Goal: Communication & Community: Participate in discussion

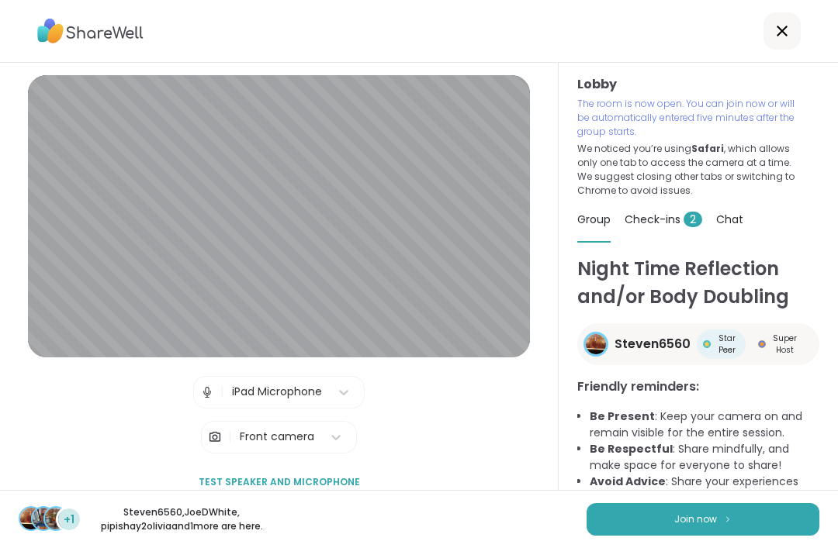
click at [691, 503] on button "Join now" at bounding box center [703, 519] width 233 height 33
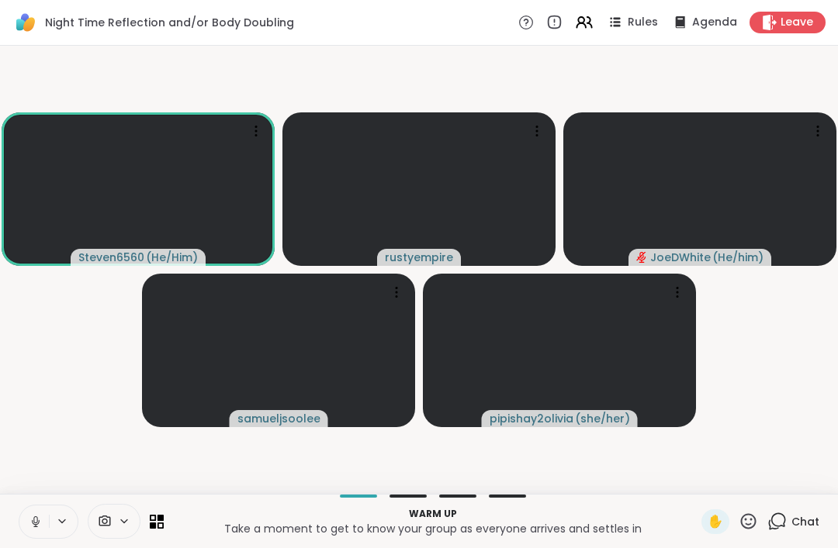
click at [33, 516] on icon at bounding box center [36, 522] width 14 height 14
click at [743, 521] on icon at bounding box center [749, 522] width 16 height 16
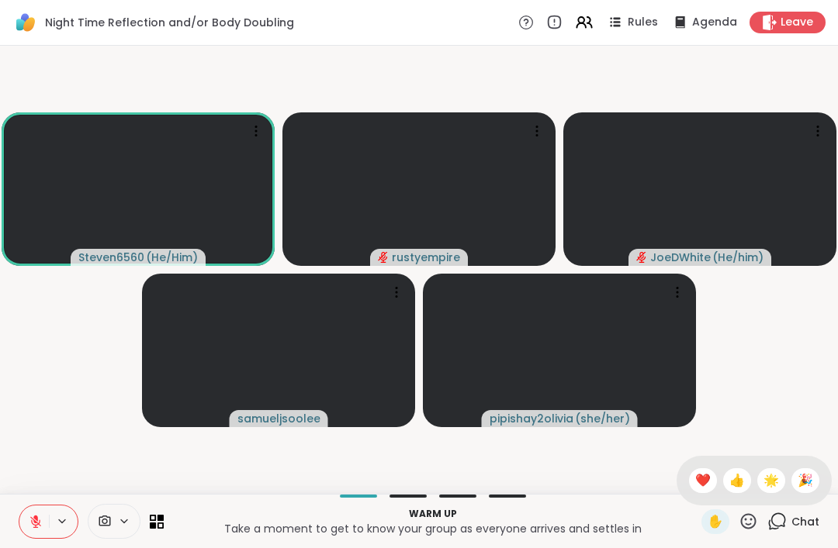
click at [104, 517] on icon at bounding box center [105, 521] width 14 height 15
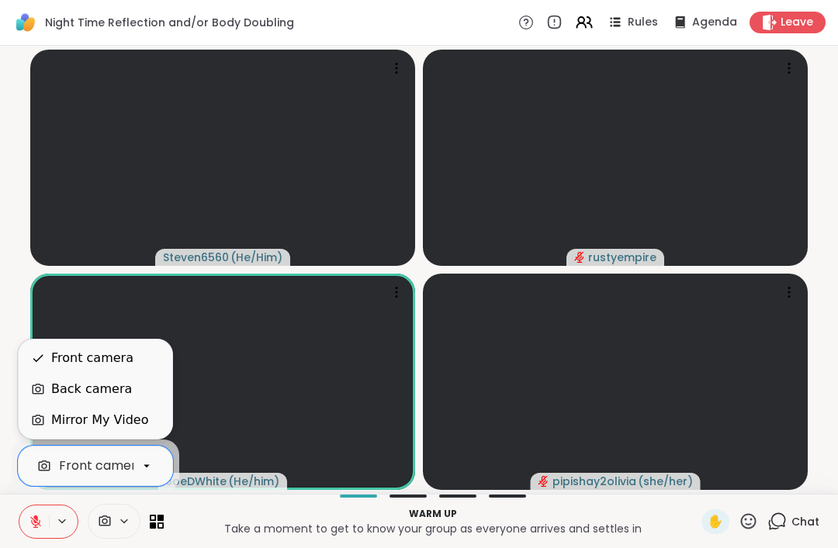
click at [791, 518] on div "Chat" at bounding box center [793, 522] width 52 height 25
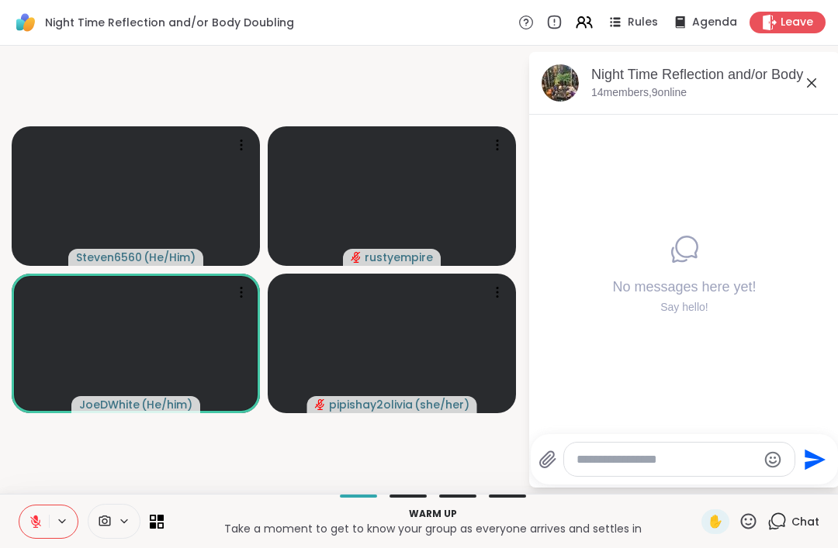
click at [787, 523] on icon at bounding box center [776, 521] width 19 height 19
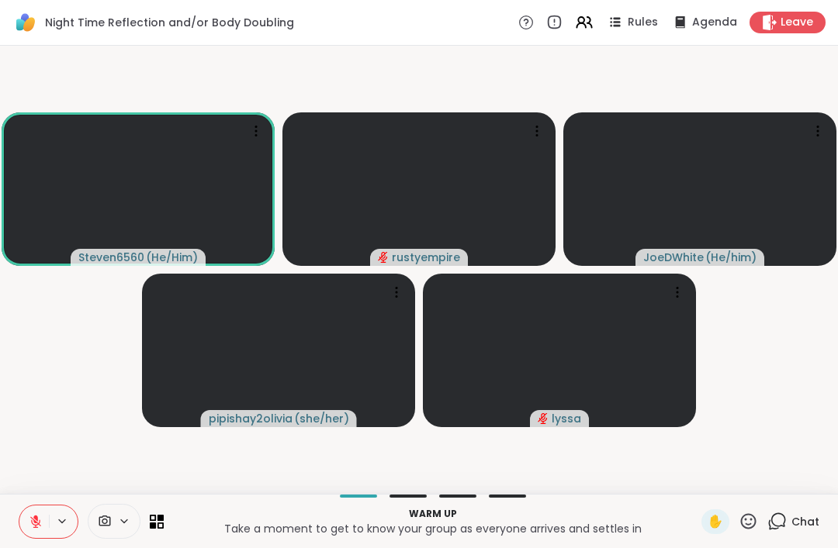
click at [791, 514] on div "Chat" at bounding box center [793, 522] width 52 height 25
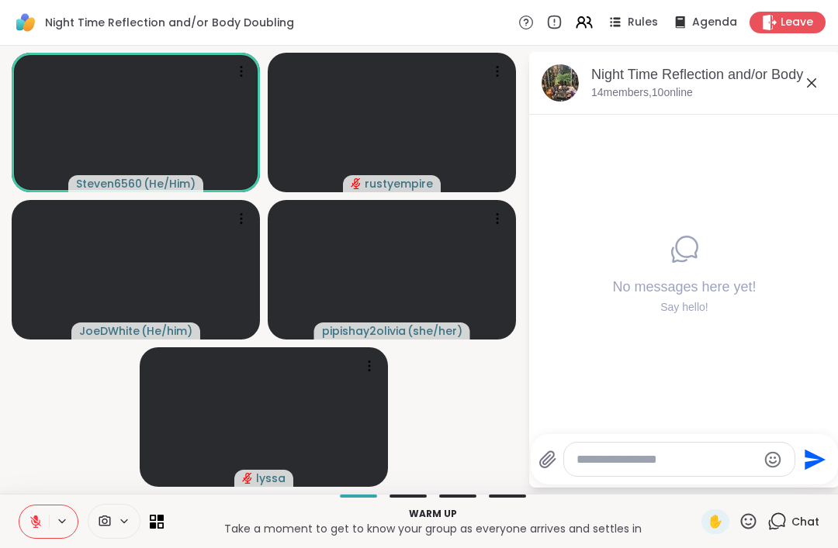
click at [596, 462] on textarea "Type your message" at bounding box center [666, 460] width 181 height 16
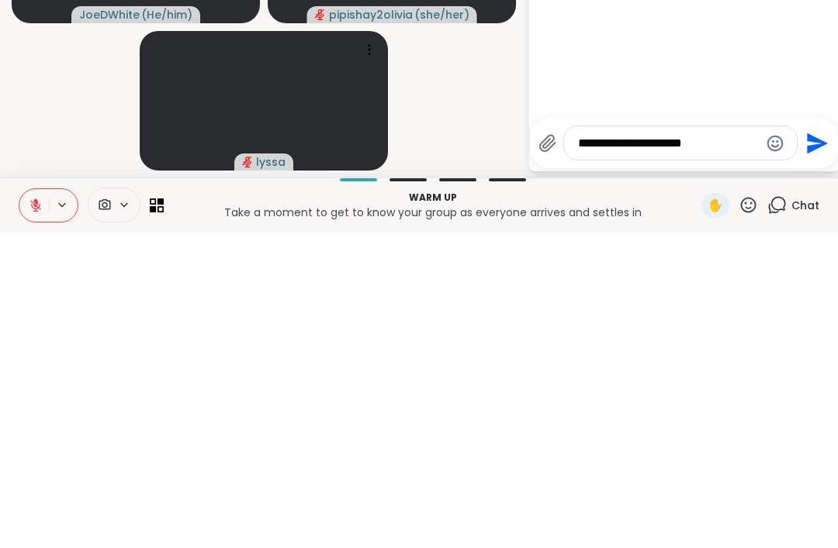
type textarea "**********"
click at [803, 448] on icon "Send" at bounding box center [815, 460] width 25 height 25
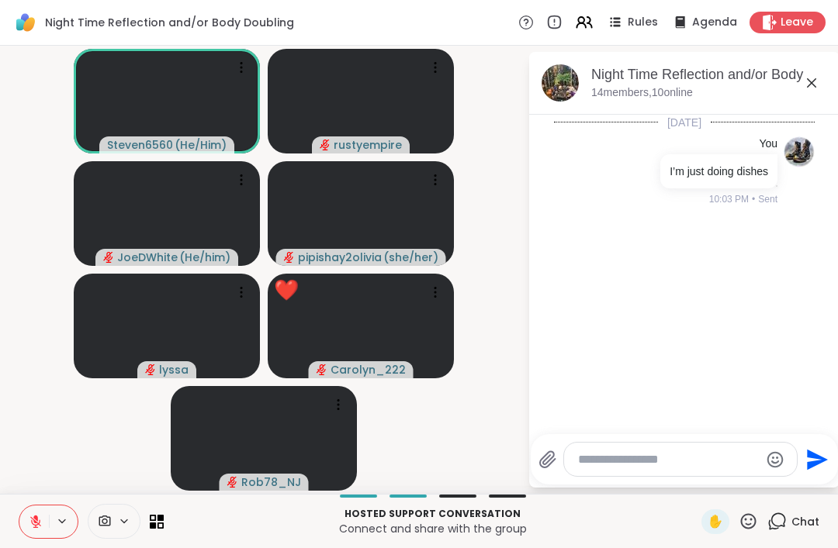
click at [742, 508] on div "Hosted support conversation Connect and share with the group ✋ Chat" at bounding box center [419, 521] width 838 height 54
click at [746, 514] on icon at bounding box center [748, 521] width 19 height 19
click at [695, 473] on span "❤️" at bounding box center [703, 481] width 16 height 19
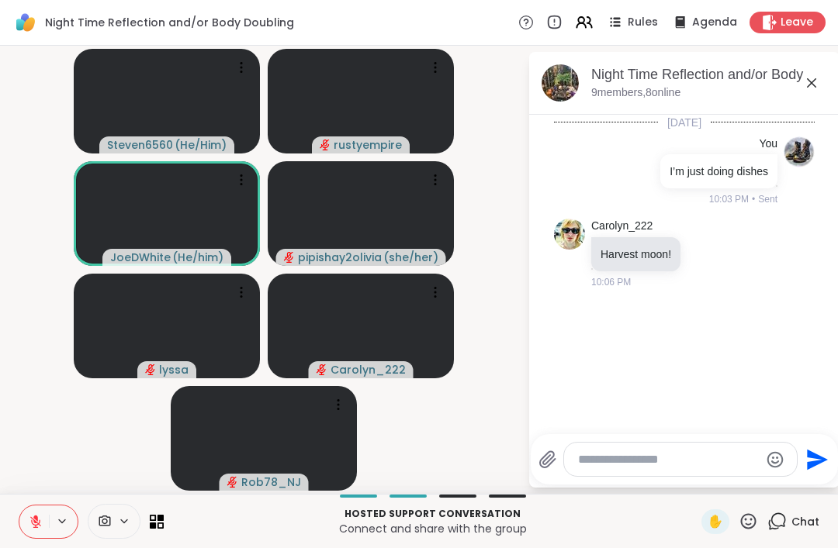
click at [746, 512] on icon at bounding box center [748, 521] width 19 height 19
click at [695, 469] on div "❤️" at bounding box center [703, 481] width 28 height 25
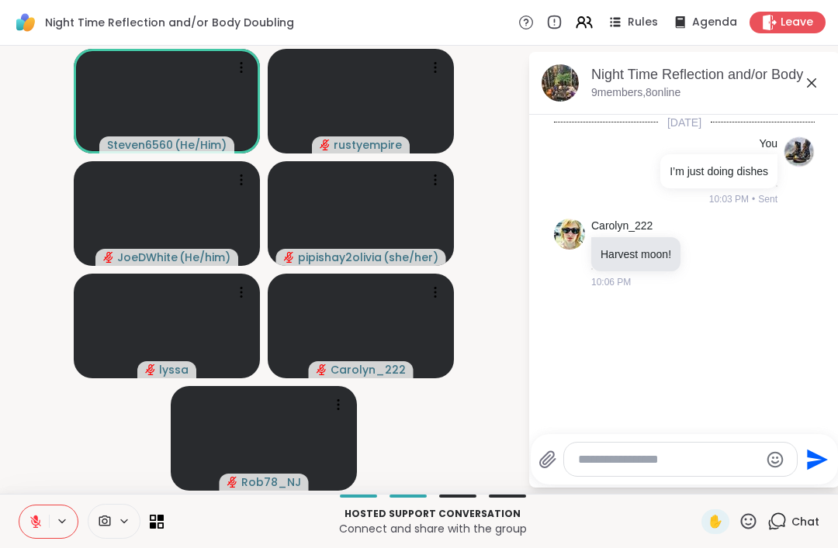
click at [31, 515] on icon at bounding box center [36, 522] width 14 height 14
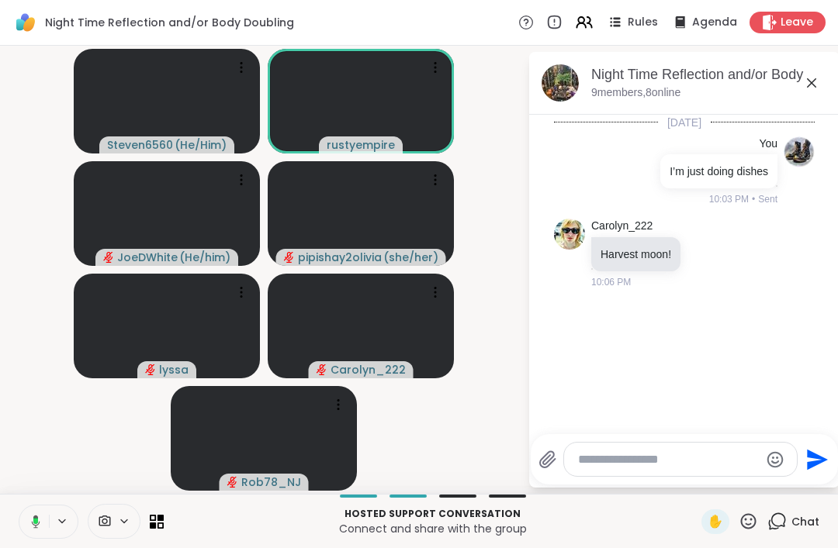
click at [746, 528] on icon at bounding box center [749, 522] width 16 height 16
click at [739, 477] on span "👍" at bounding box center [737, 481] width 16 height 19
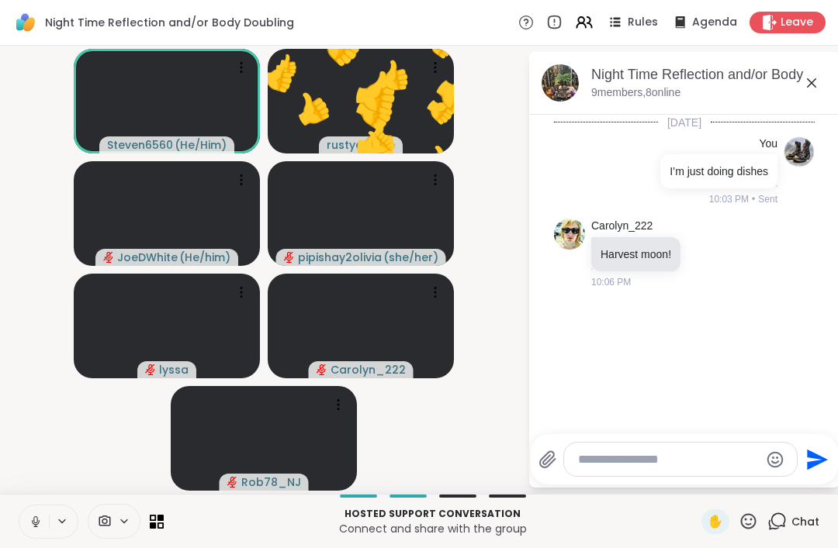
click at [32, 518] on icon at bounding box center [36, 522] width 14 height 14
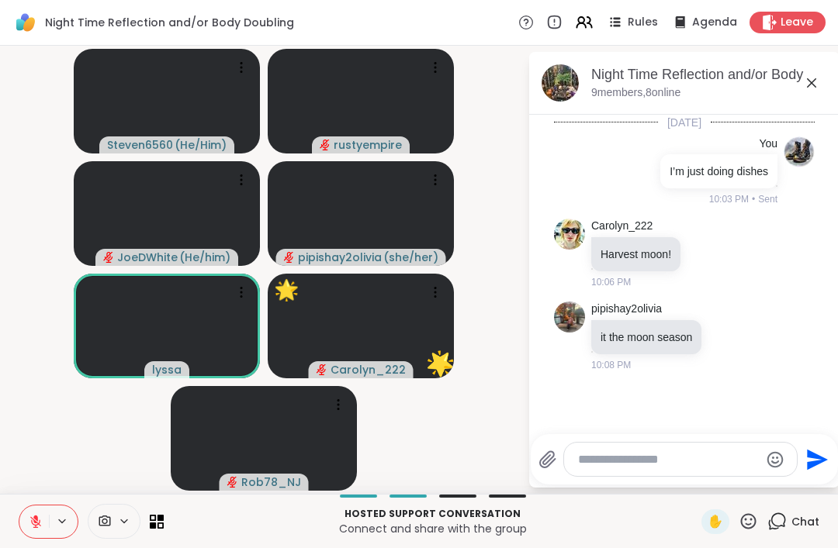
click at [745, 512] on icon at bounding box center [748, 521] width 19 height 19
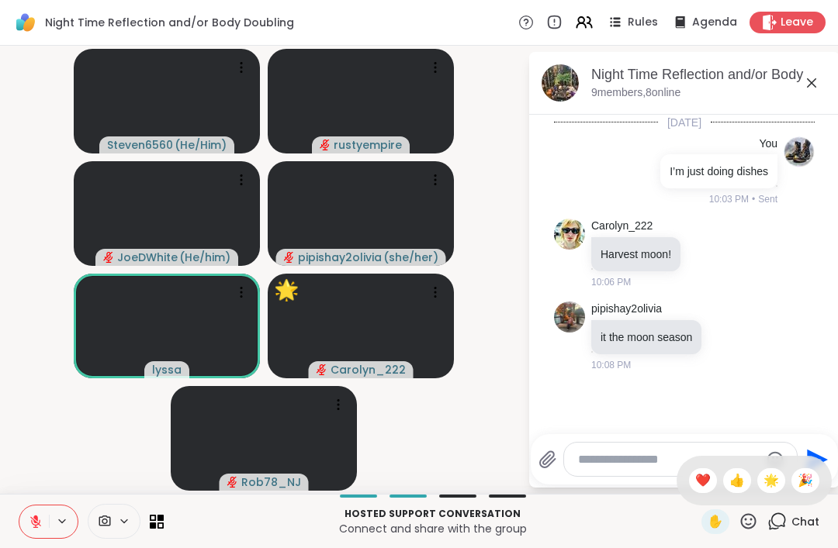
click at [767, 470] on div "🌟" at bounding box center [771, 481] width 28 height 25
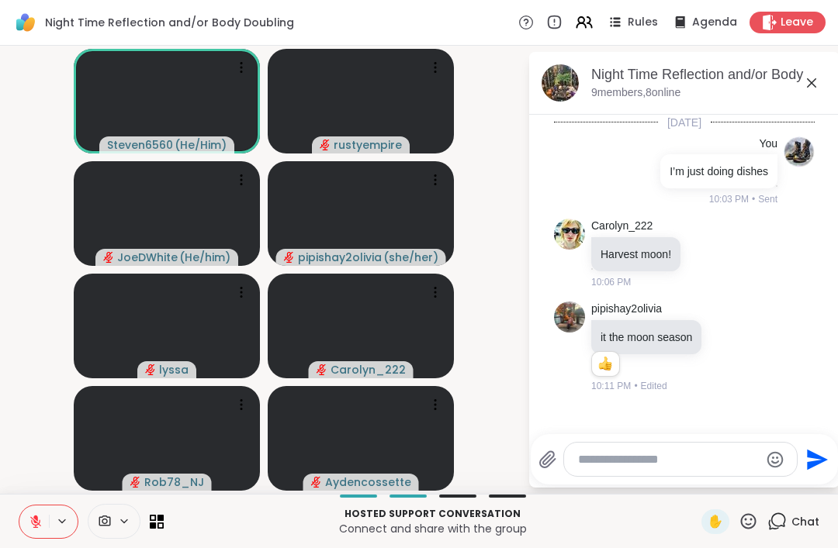
click at [33, 506] on button at bounding box center [33, 522] width 29 height 33
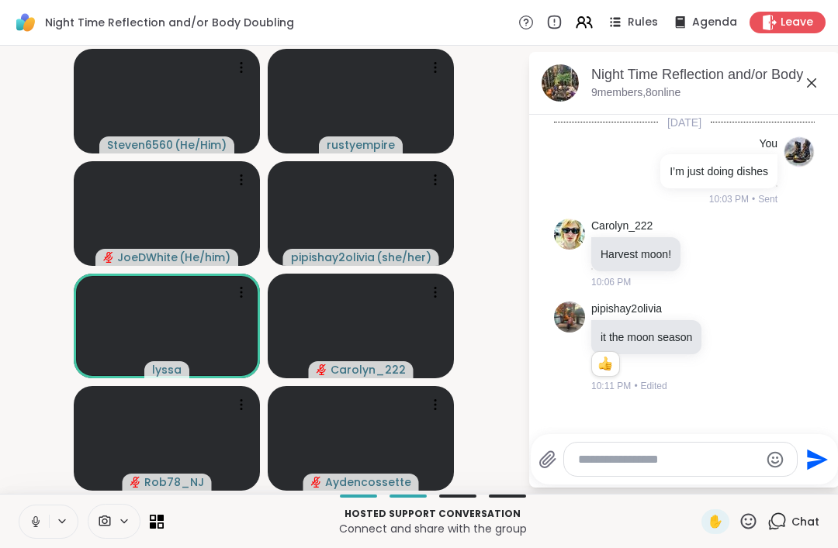
click at [721, 520] on span "✋" at bounding box center [716, 522] width 16 height 19
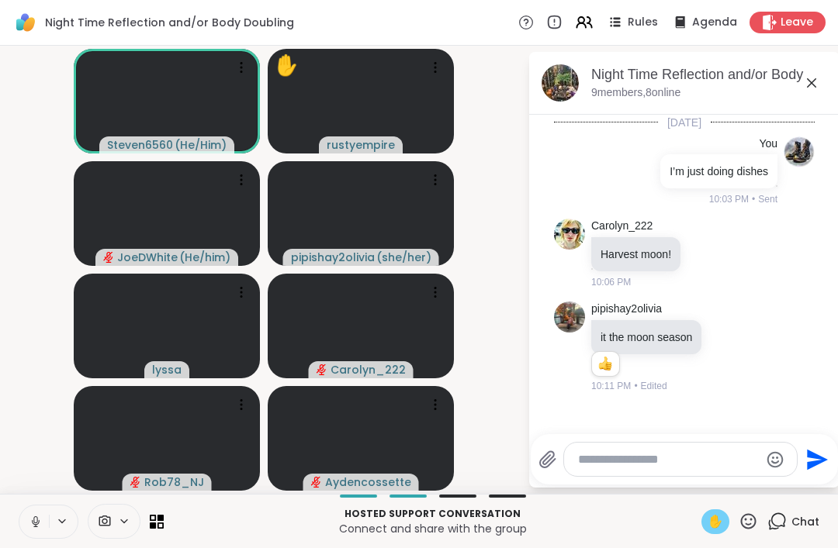
click at [716, 517] on span "✋" at bounding box center [716, 522] width 16 height 19
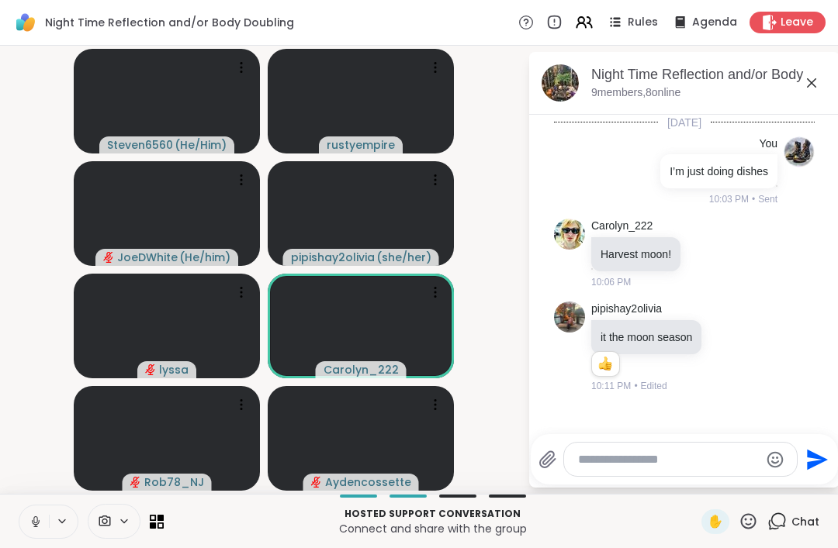
click at [712, 522] on span "✋" at bounding box center [716, 522] width 16 height 19
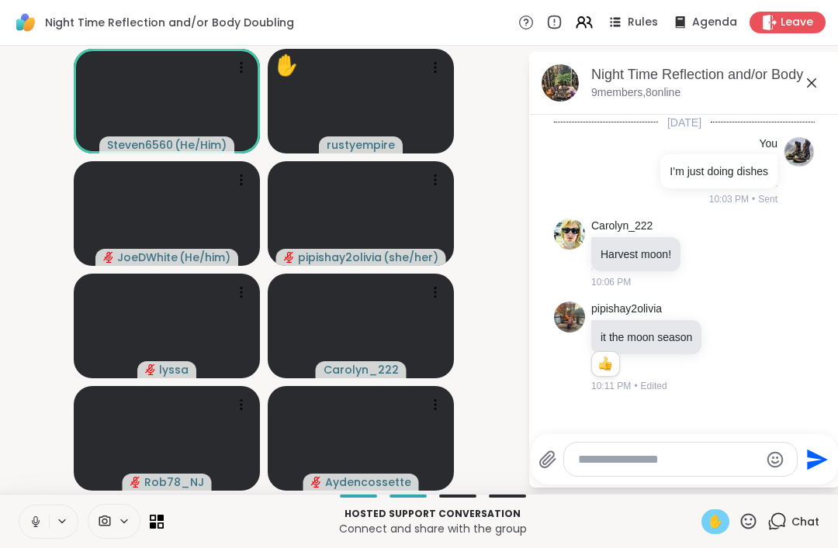
click at [33, 517] on icon at bounding box center [36, 522] width 14 height 14
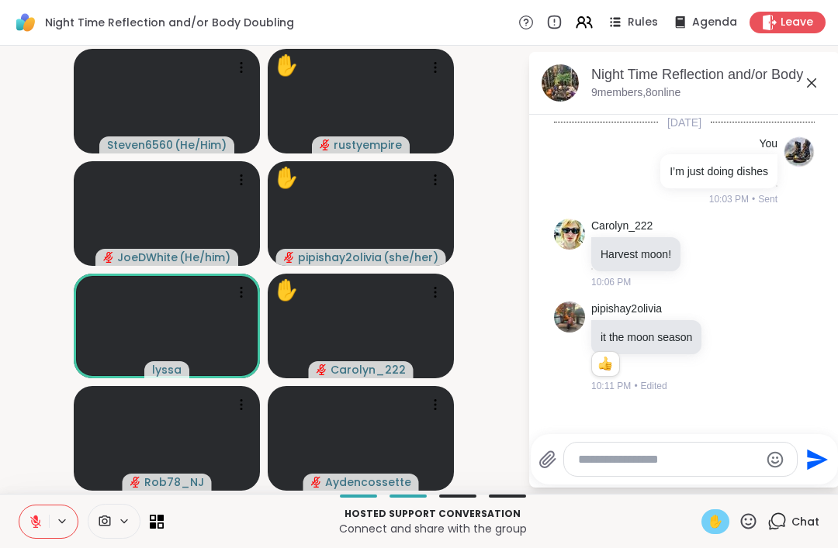
click at [758, 517] on icon at bounding box center [748, 521] width 19 height 19
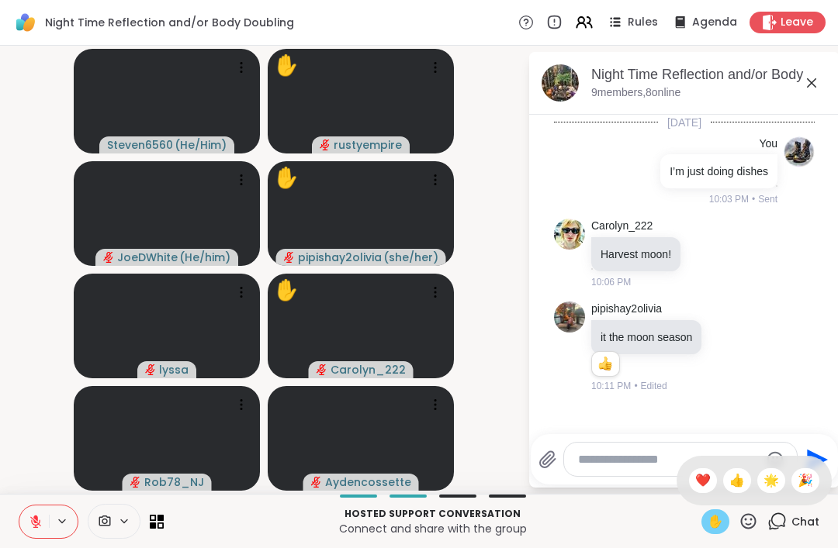
click at [748, 518] on icon at bounding box center [748, 521] width 19 height 19
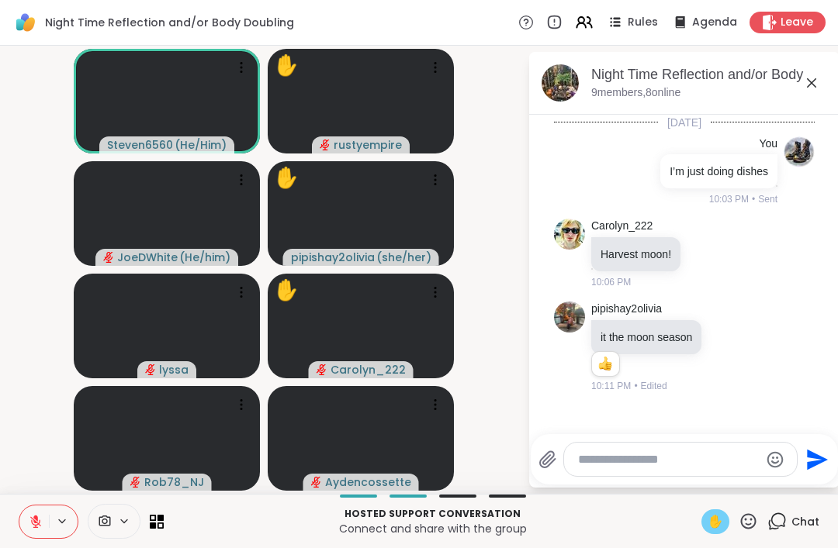
click at [598, 455] on textarea "Type your message" at bounding box center [668, 460] width 181 height 16
click at [614, 455] on textarea "Type your message" at bounding box center [668, 460] width 181 height 16
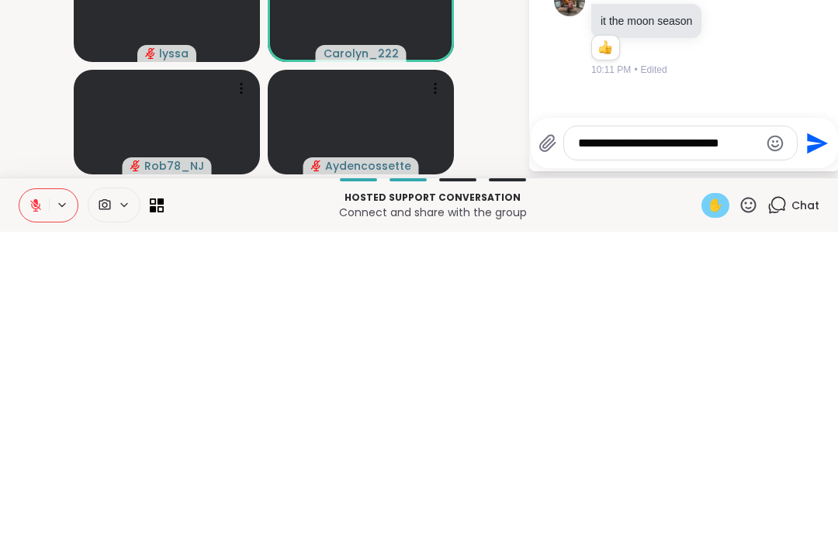
type textarea "**********"
click at [811, 448] on icon "Send" at bounding box center [815, 460] width 25 height 25
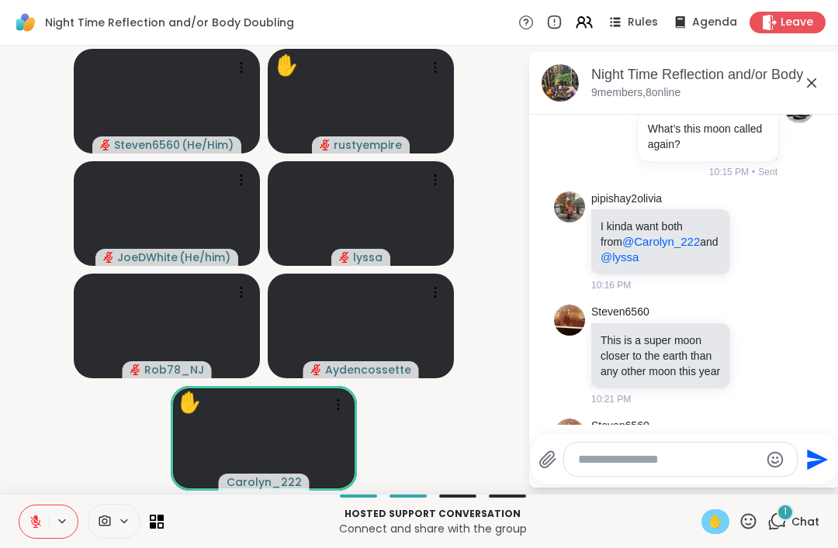
scroll to position [396, 0]
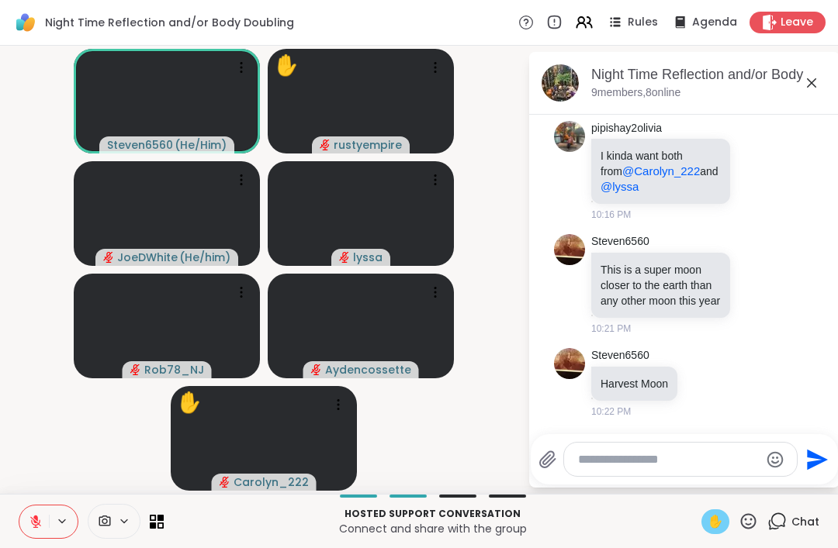
click at [711, 511] on div "✋" at bounding box center [715, 522] width 28 height 25
click at [39, 521] on icon at bounding box center [36, 522] width 14 height 14
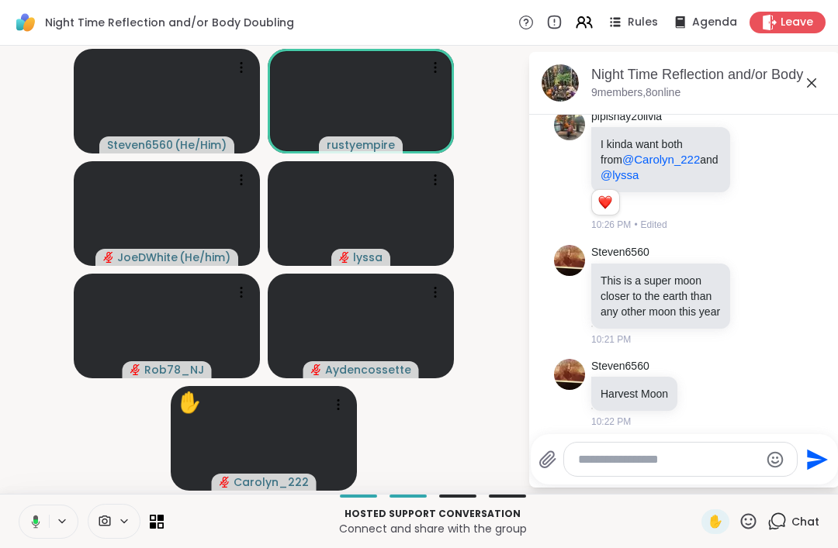
click at [40, 522] on button at bounding box center [33, 522] width 32 height 33
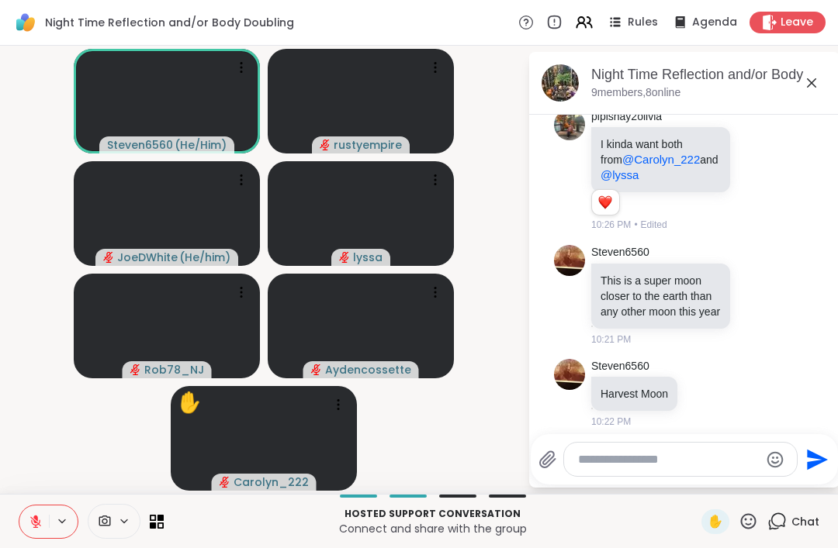
click at [27, 521] on button at bounding box center [33, 522] width 29 height 33
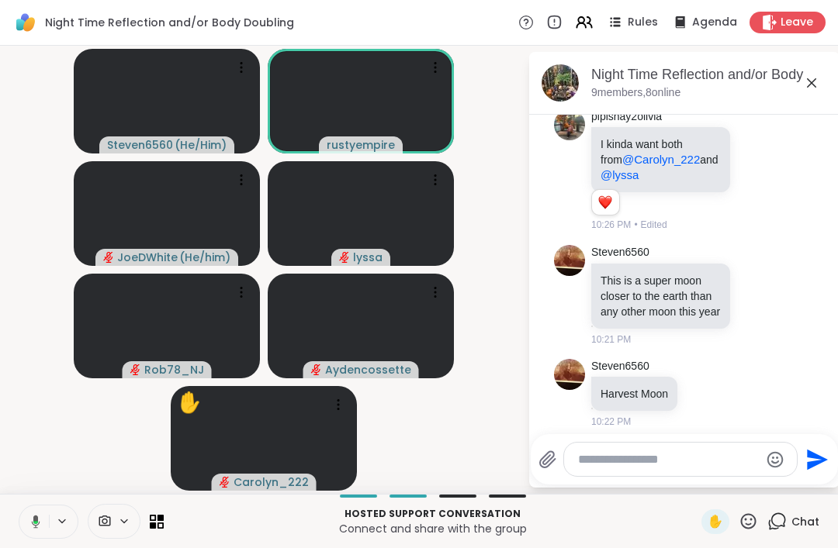
click at [27, 517] on icon at bounding box center [33, 522] width 14 height 14
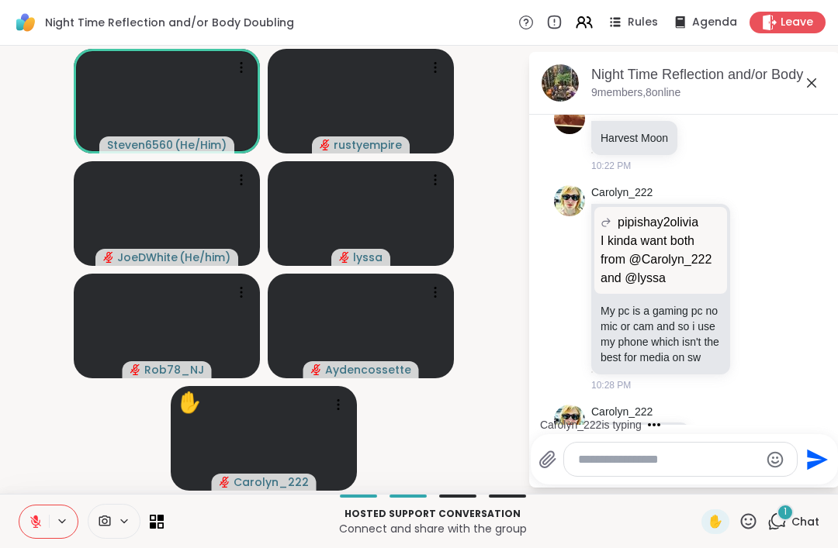
scroll to position [734, 0]
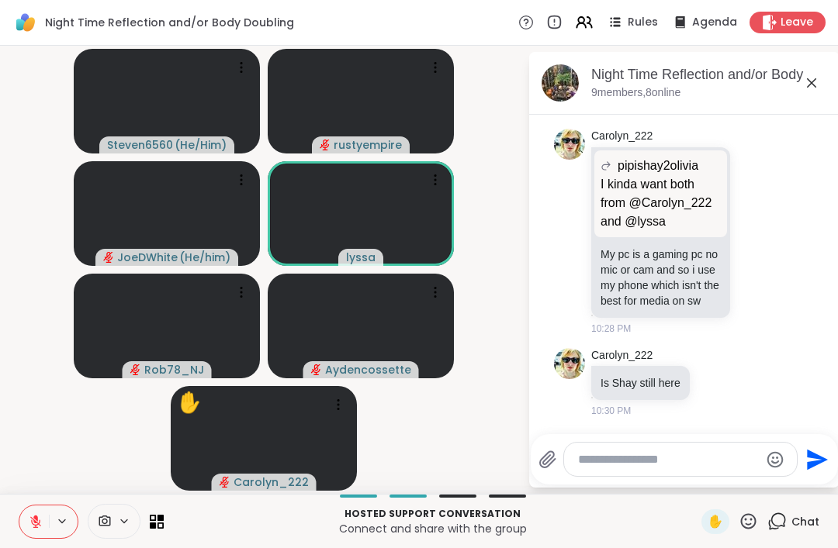
click at [758, 515] on icon at bounding box center [748, 521] width 19 height 19
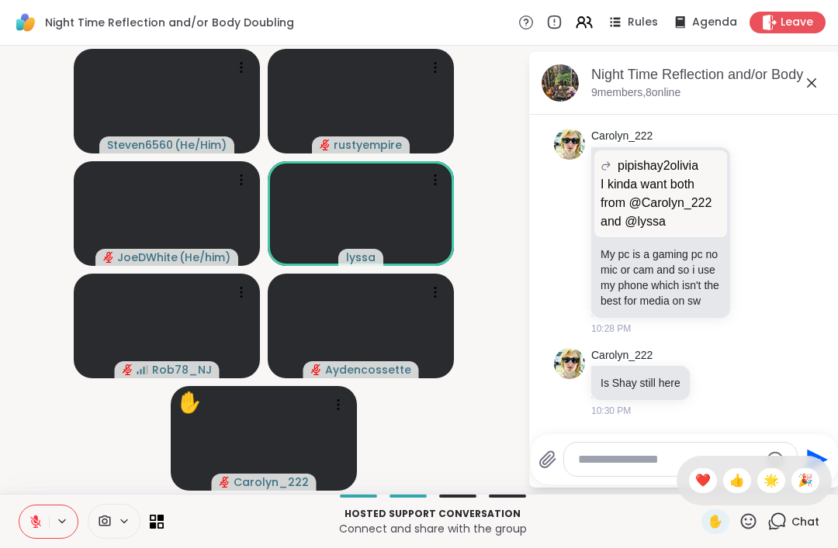
click at [702, 477] on span "❤️" at bounding box center [703, 481] width 16 height 19
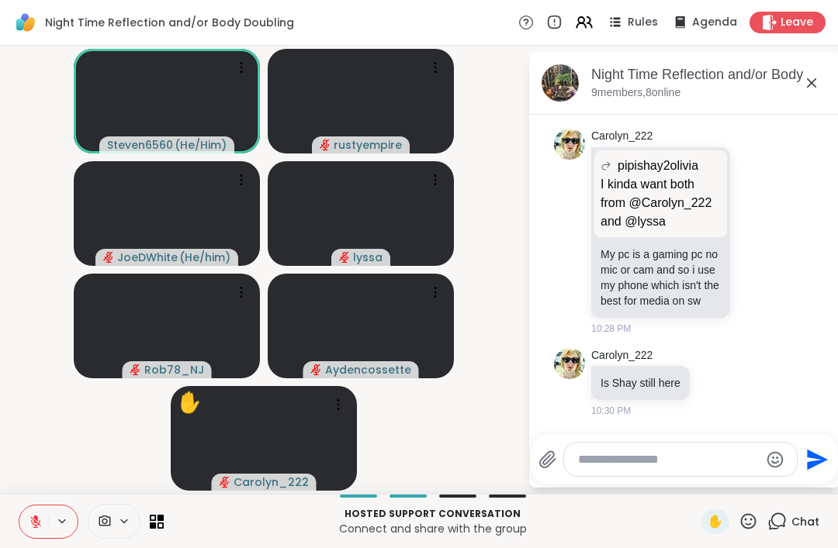
click at [100, 511] on div at bounding box center [114, 521] width 53 height 35
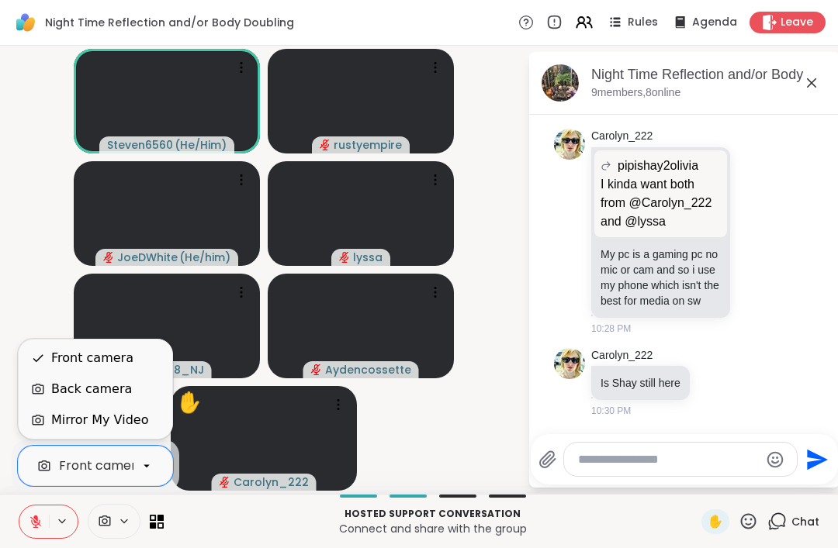
click at [63, 388] on div "Back camera" at bounding box center [91, 389] width 81 height 19
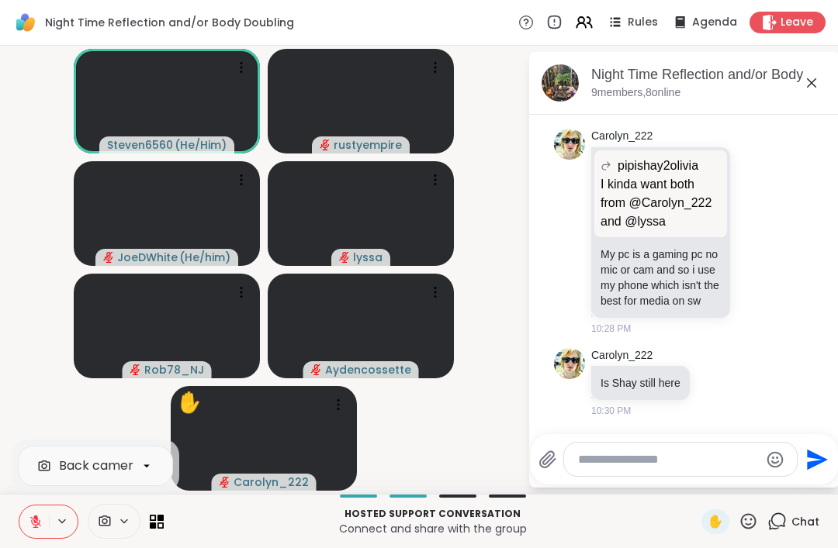
click at [604, 458] on textarea "Type your message" at bounding box center [668, 460] width 181 height 16
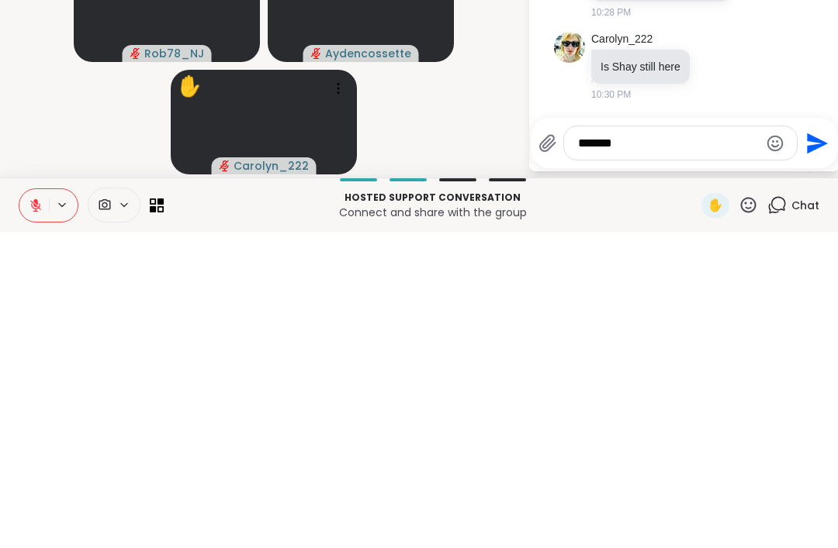
click at [597, 452] on textarea "******" at bounding box center [668, 460] width 181 height 16
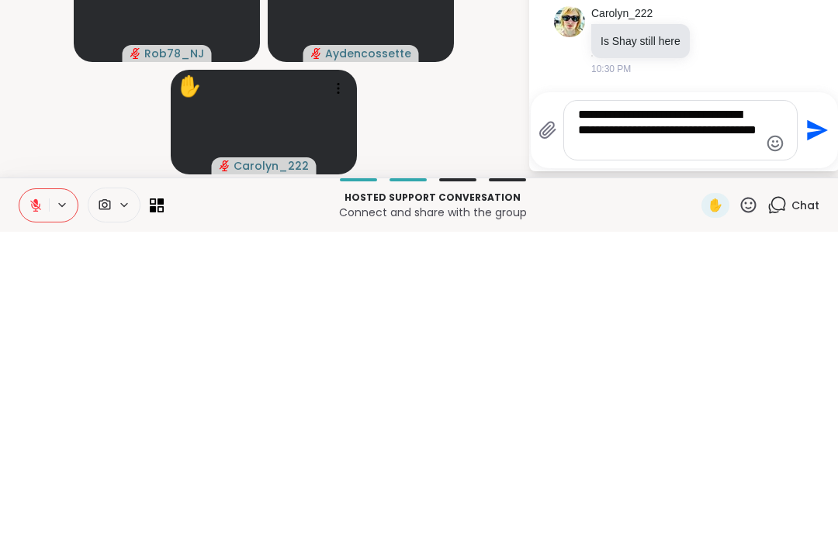
type textarea "**********"
click at [806, 434] on icon "Send" at bounding box center [815, 446] width 25 height 25
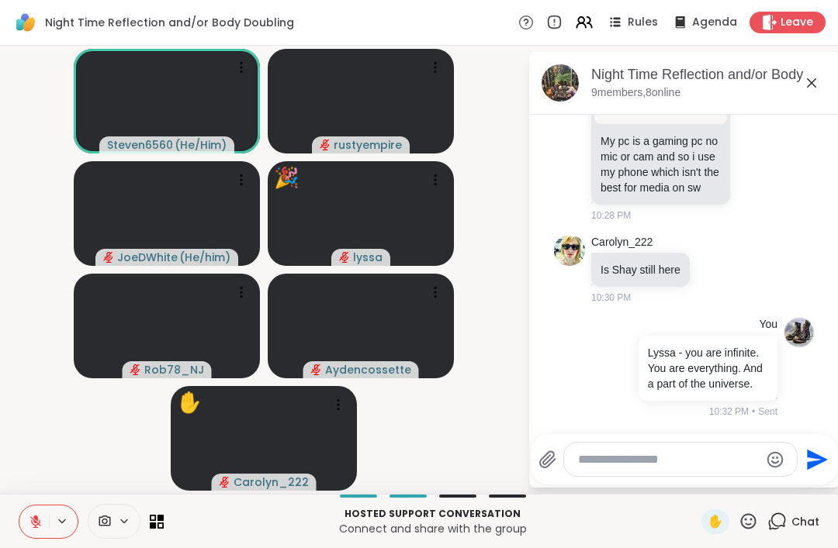
scroll to position [869, 0]
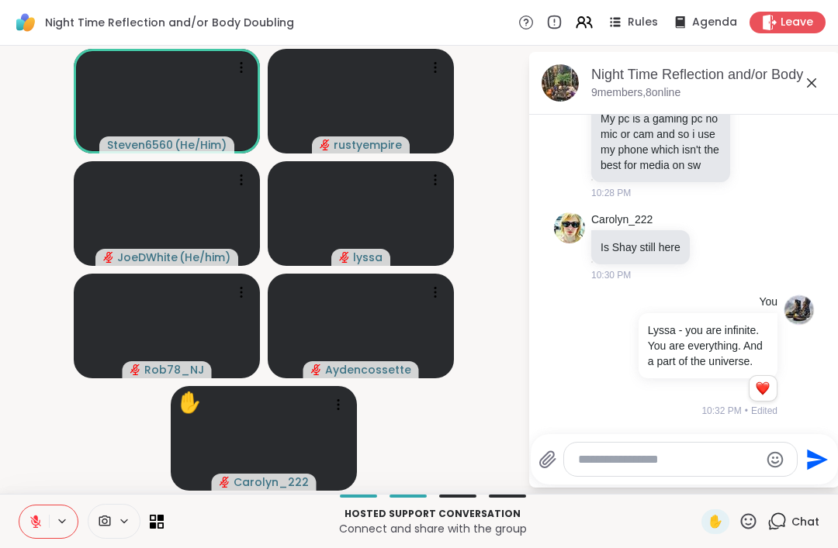
click at [608, 479] on div "Send" at bounding box center [684, 459] width 307 height 50
click at [613, 456] on textarea "Type your message" at bounding box center [668, 460] width 181 height 16
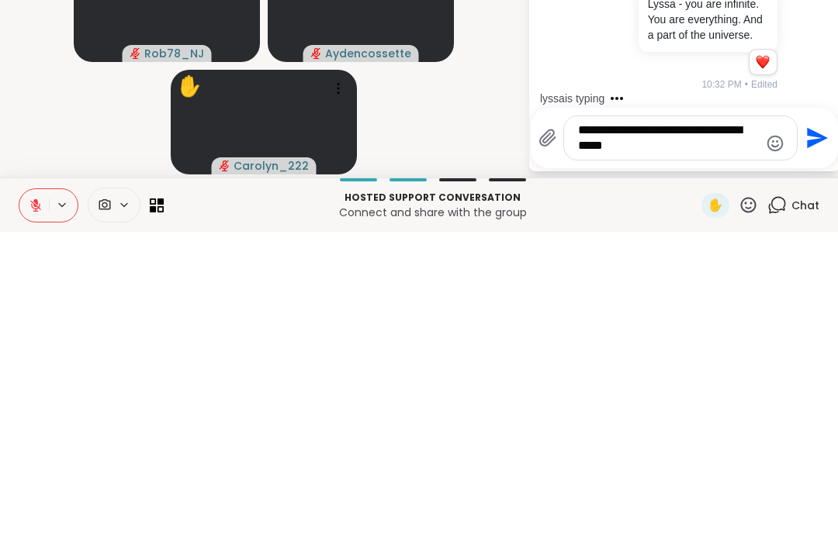
scroll to position [1051, 0]
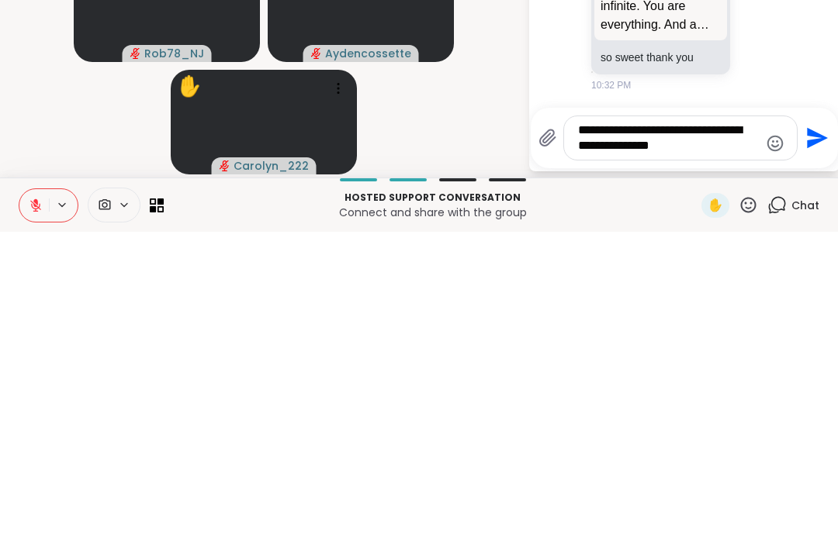
type textarea "**********"
click at [803, 442] on icon "Send" at bounding box center [815, 454] width 25 height 25
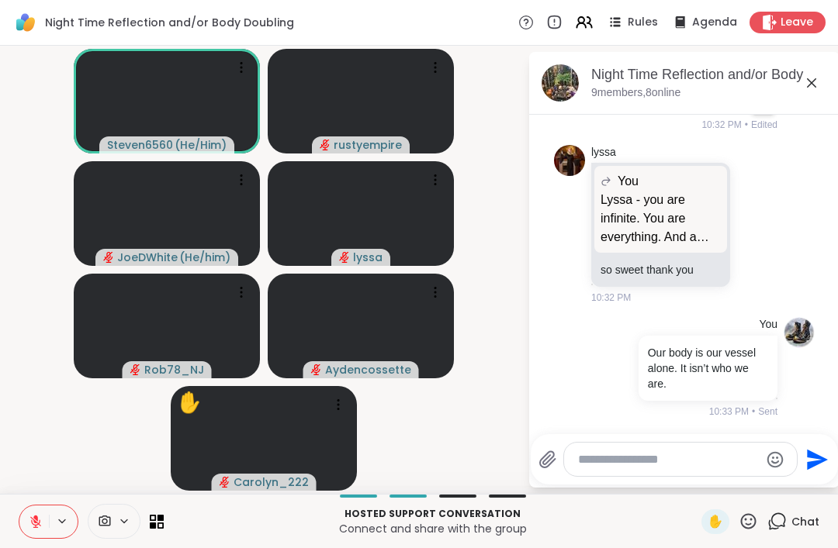
scroll to position [1176, 0]
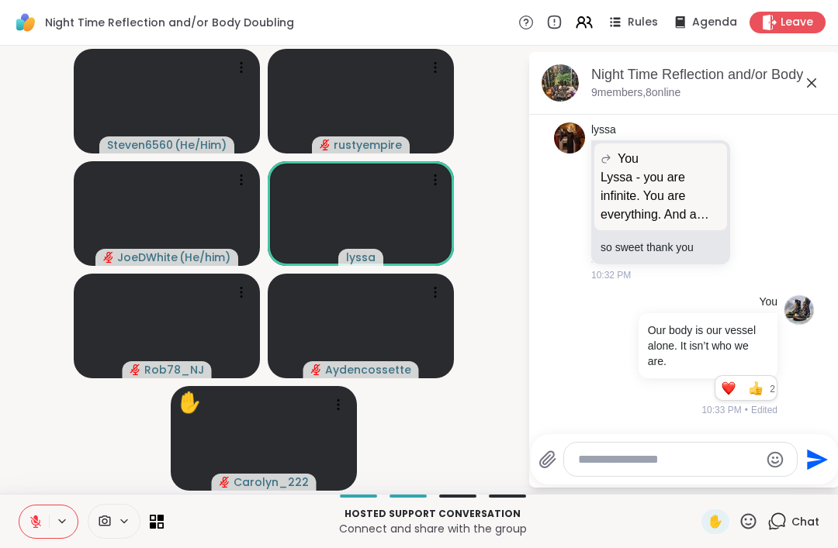
click at [40, 518] on icon at bounding box center [36, 522] width 14 height 14
click at [44, 518] on button at bounding box center [33, 522] width 29 height 33
click at [120, 523] on icon at bounding box center [124, 521] width 12 height 13
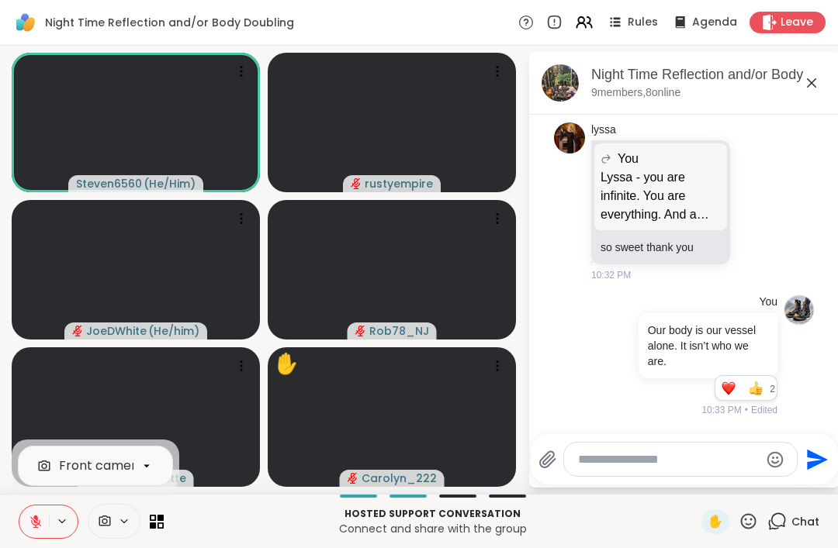
click at [35, 522] on icon at bounding box center [35, 522] width 11 height 11
click at [227, 500] on div "Front camera Hosted support conversation Connect and share with the group ✋ Chat" at bounding box center [419, 521] width 838 height 54
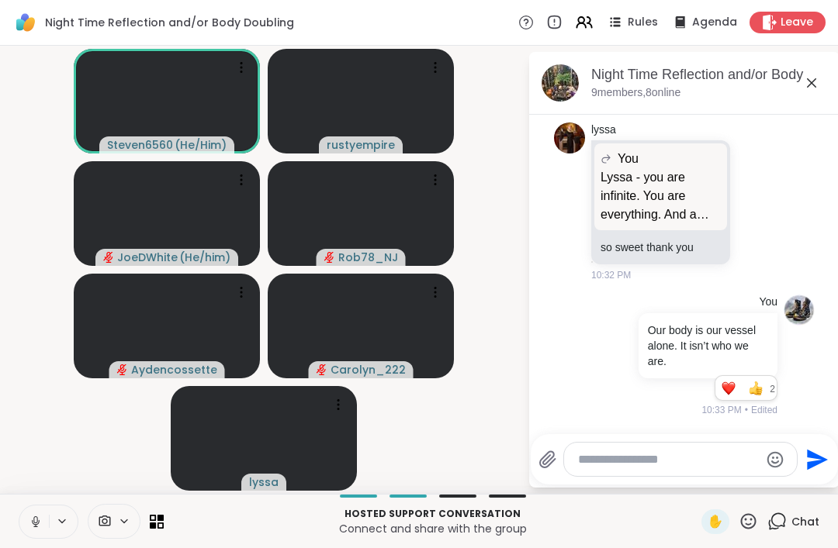
click at [54, 528] on button at bounding box center [63, 521] width 29 height 13
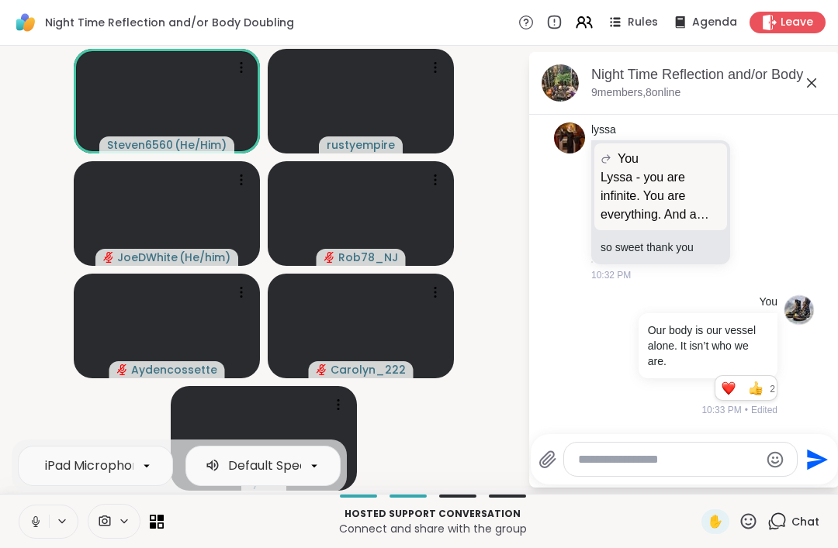
click at [43, 528] on button at bounding box center [33, 522] width 29 height 33
click at [600, 463] on textarea "Type your message" at bounding box center [668, 460] width 181 height 16
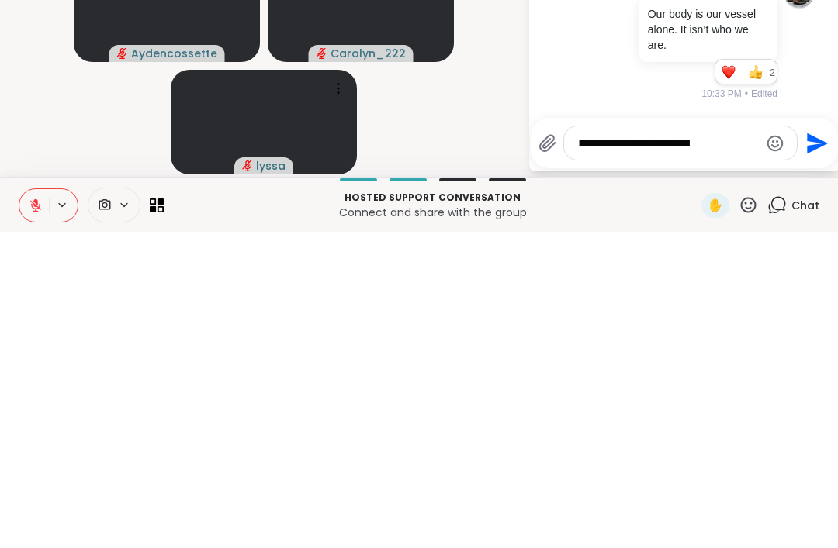
type textarea "**********"
click at [804, 448] on icon "Send" at bounding box center [815, 460] width 25 height 25
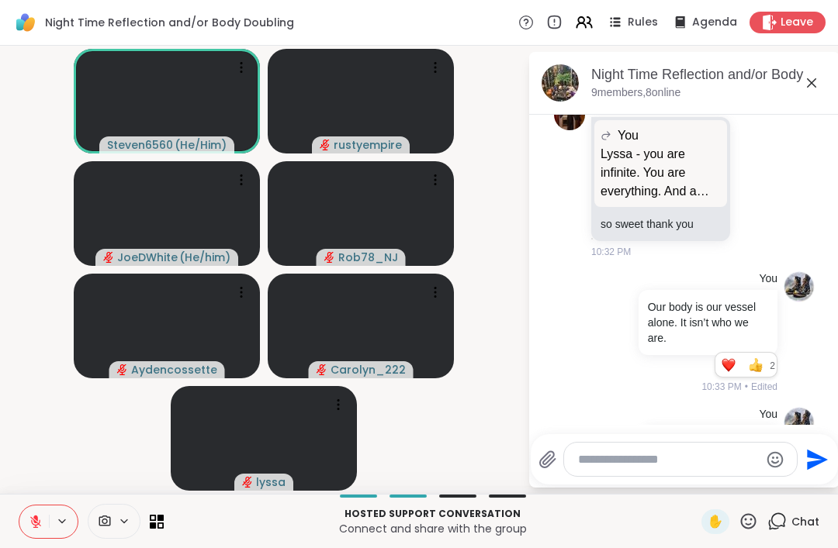
scroll to position [1274, 0]
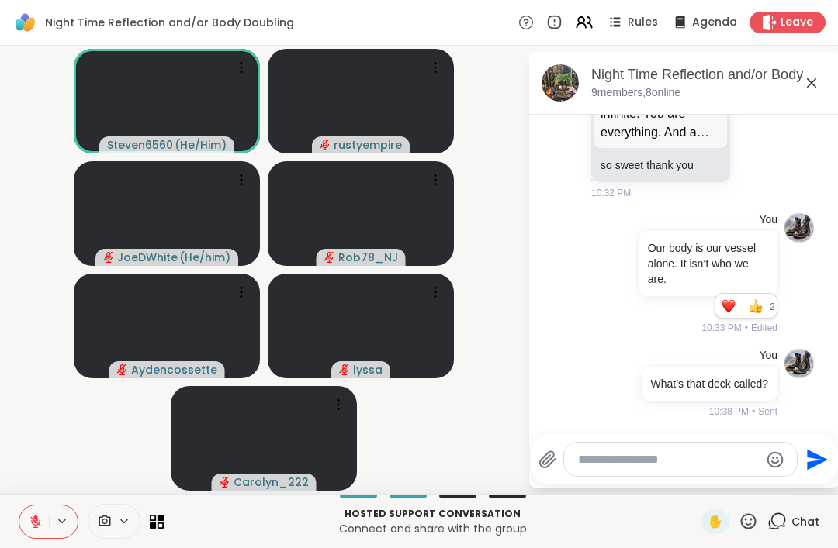
click at [604, 462] on textarea "Type your message" at bounding box center [668, 460] width 181 height 16
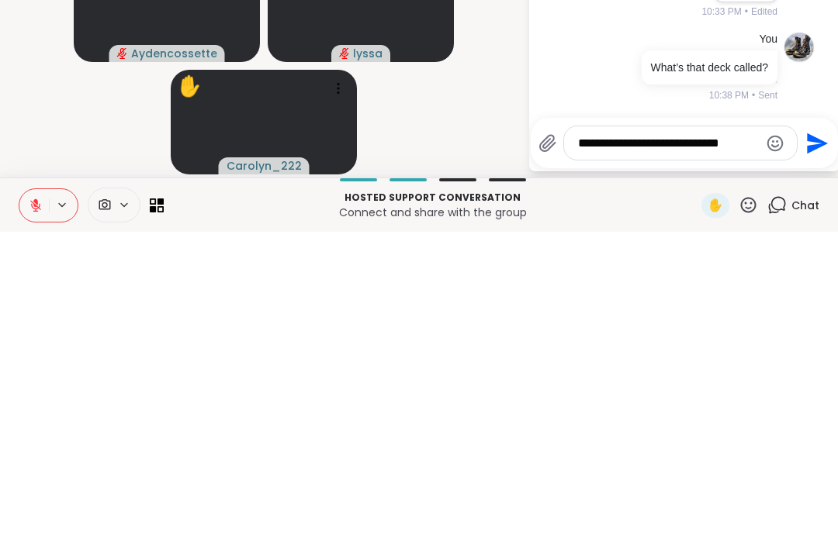
scroll to position [0, 0]
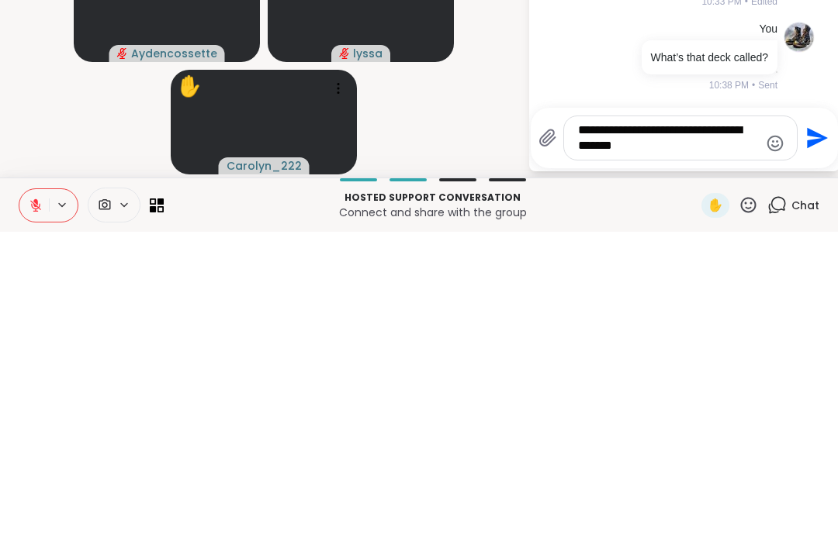
type textarea "**********"
click at [810, 442] on icon "Send" at bounding box center [815, 454] width 25 height 25
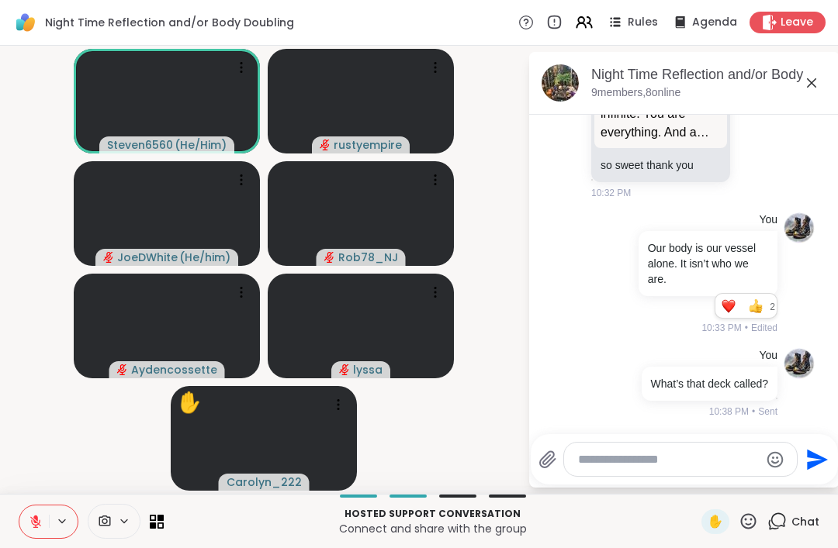
scroll to position [1387, 0]
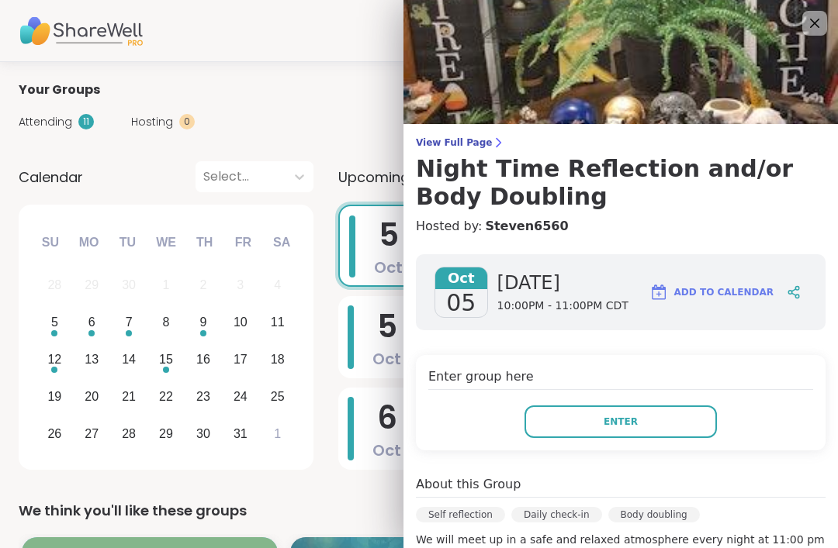
click at [621, 426] on span "Enter" at bounding box center [621, 422] width 34 height 14
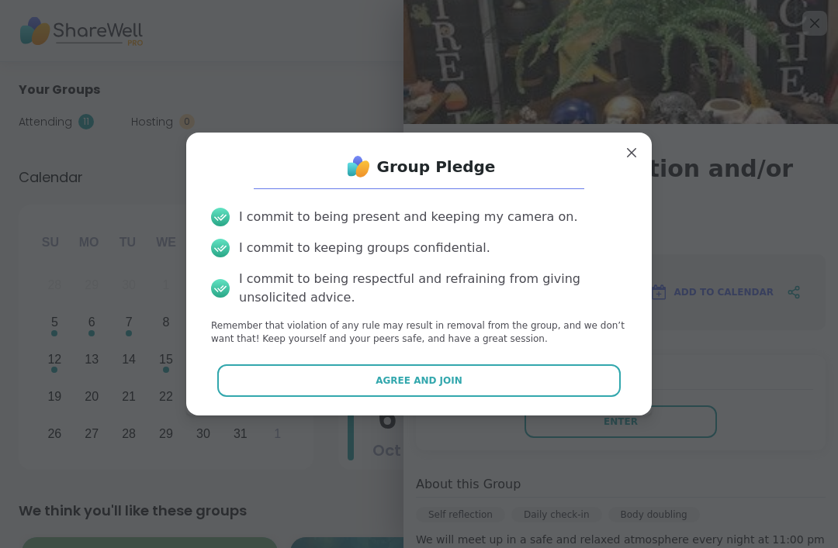
click at [452, 386] on span "Agree and Join" at bounding box center [418, 381] width 87 height 14
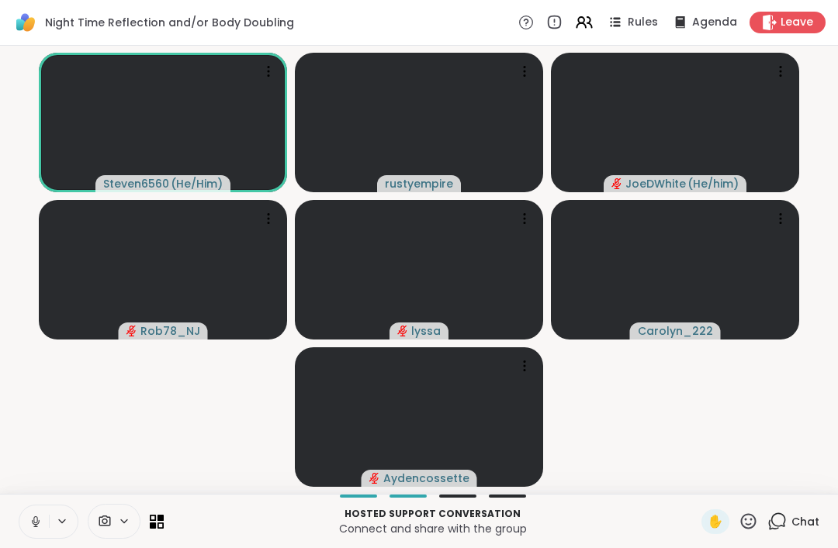
click at [33, 516] on icon at bounding box center [36, 522] width 14 height 14
click at [33, 533] on button at bounding box center [33, 522] width 29 height 33
click at [818, 512] on div "Chat" at bounding box center [793, 522] width 52 height 25
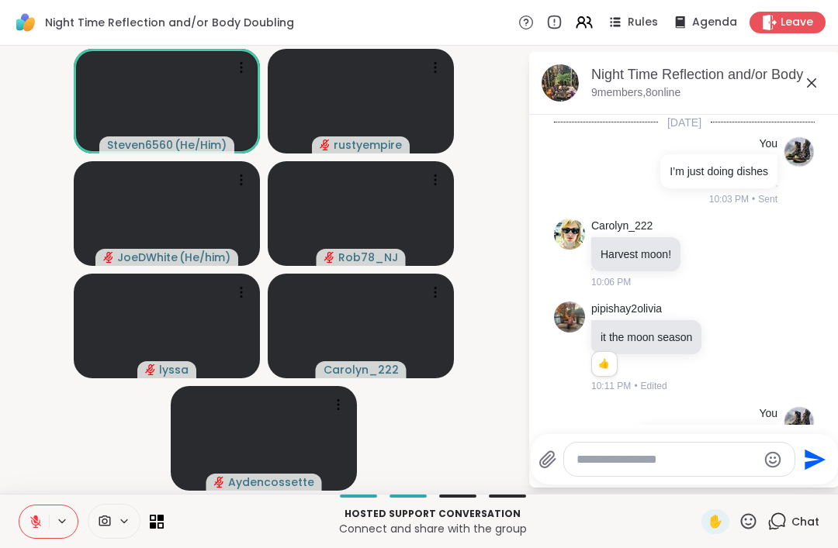
scroll to position [1387, 0]
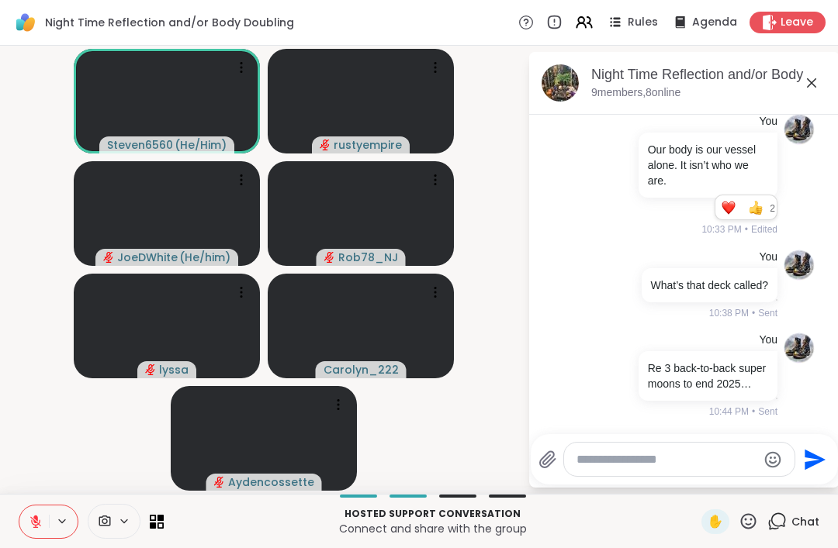
click at [640, 460] on textarea "Type your message" at bounding box center [666, 460] width 181 height 16
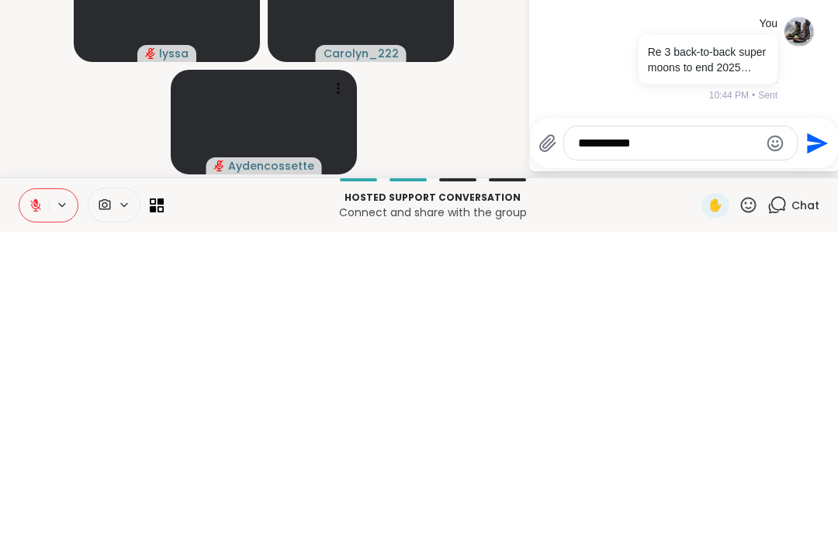
type textarea "**********"
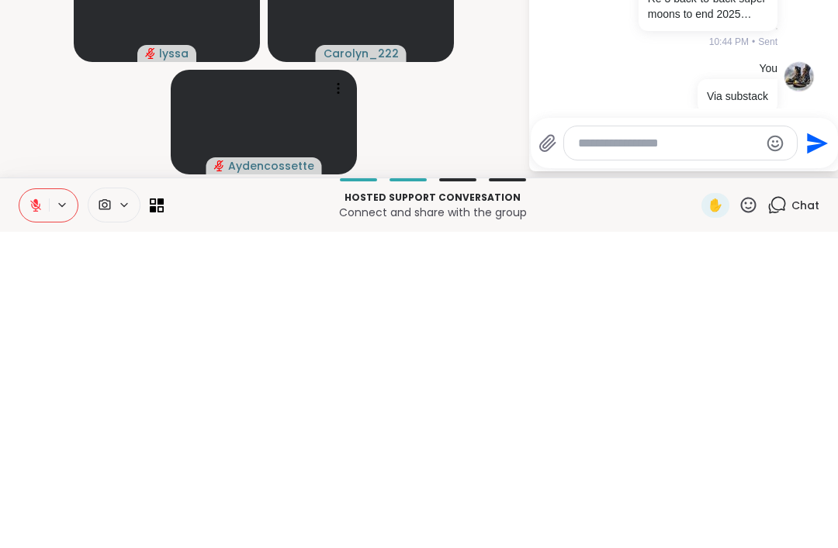
scroll to position [1469, 0]
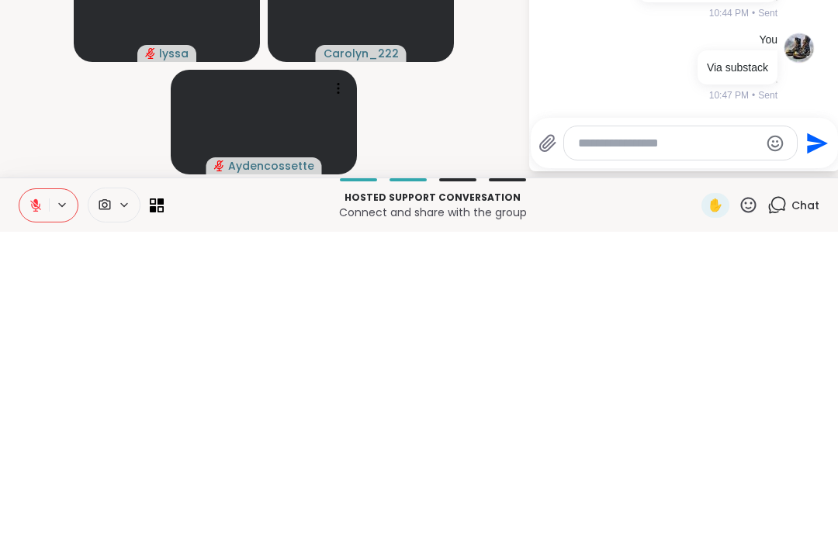
click at [586, 452] on textarea "Type your message" at bounding box center [668, 460] width 181 height 16
paste textarea "**********"
type textarea "**********"
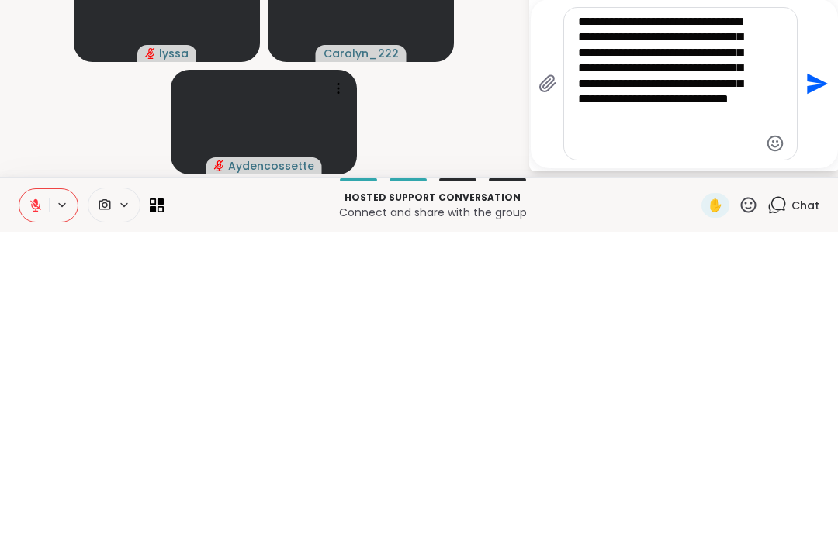
click at [811, 388] on icon "Send" at bounding box center [815, 400] width 25 height 25
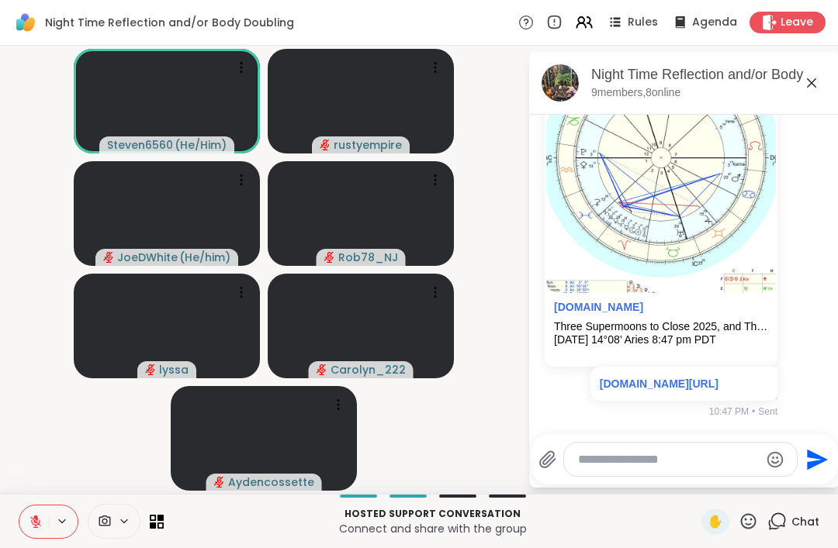
scroll to position [1939, 0]
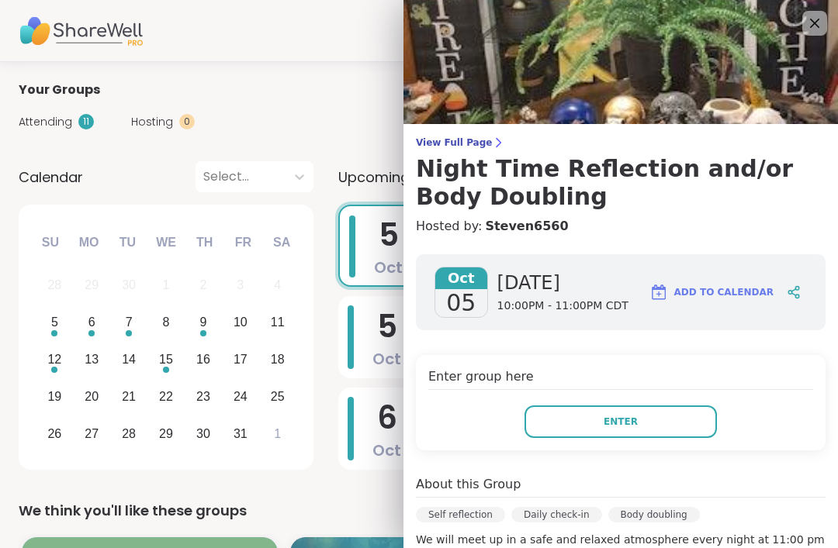
click at [629, 424] on span "Enter" at bounding box center [621, 422] width 34 height 14
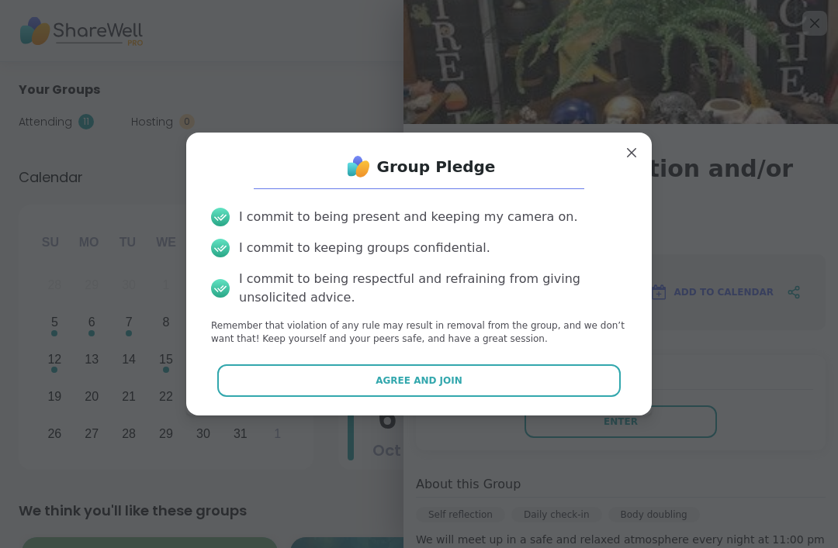
click at [446, 369] on button "Agree and Join" at bounding box center [419, 381] width 404 height 33
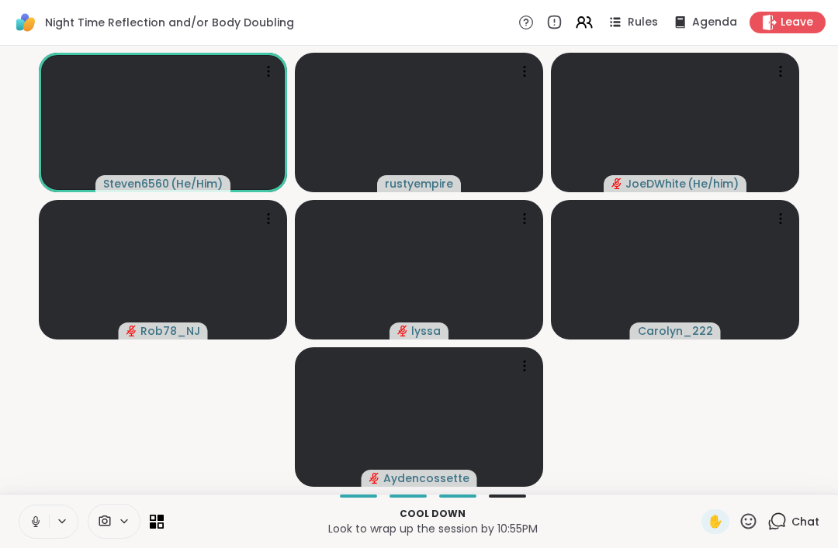
click at [813, 523] on span "Chat" at bounding box center [805, 522] width 28 height 16
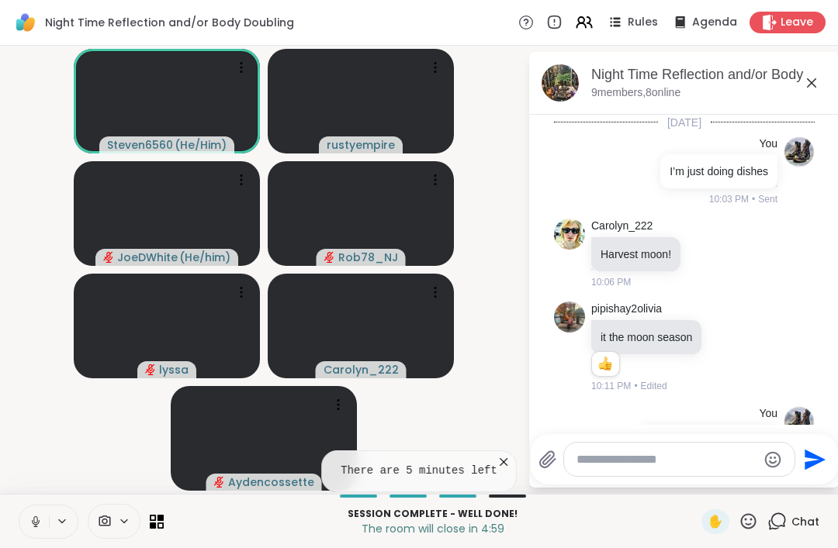
scroll to position [1939, 0]
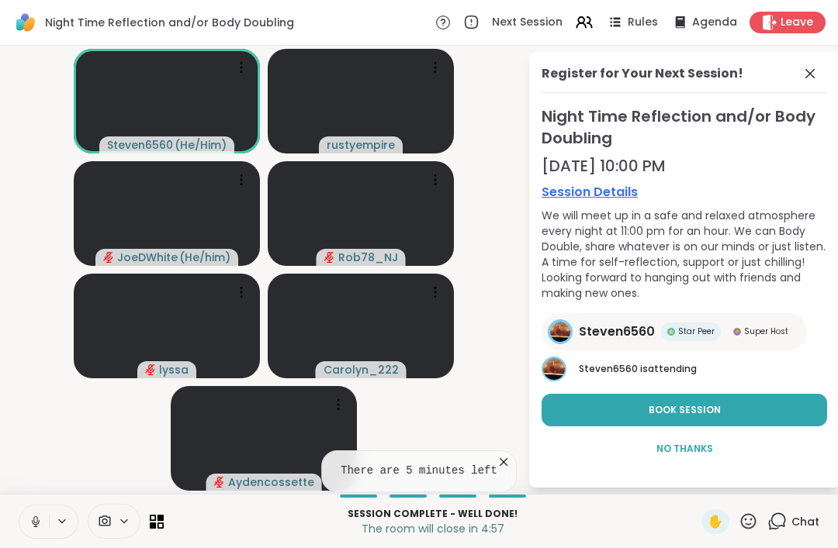
click at [700, 448] on span "No Thanks" at bounding box center [684, 449] width 57 height 14
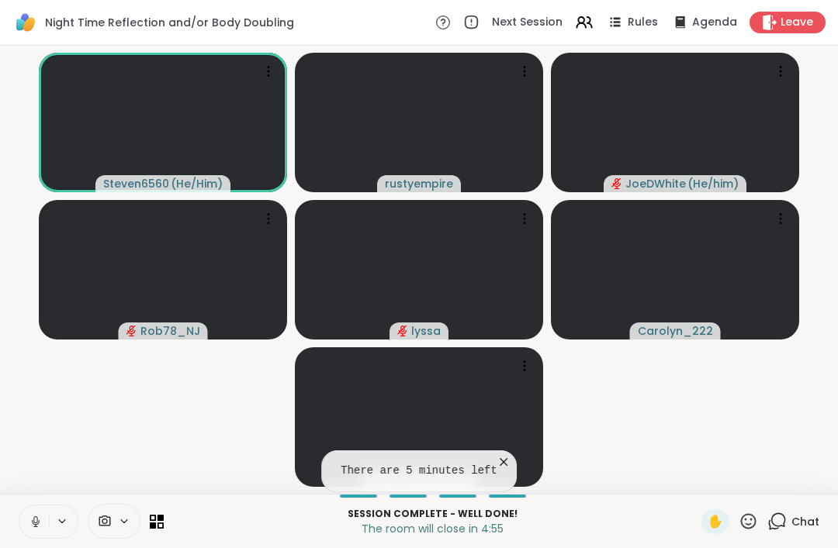
click at [808, 528] on span "Chat" at bounding box center [805, 522] width 28 height 16
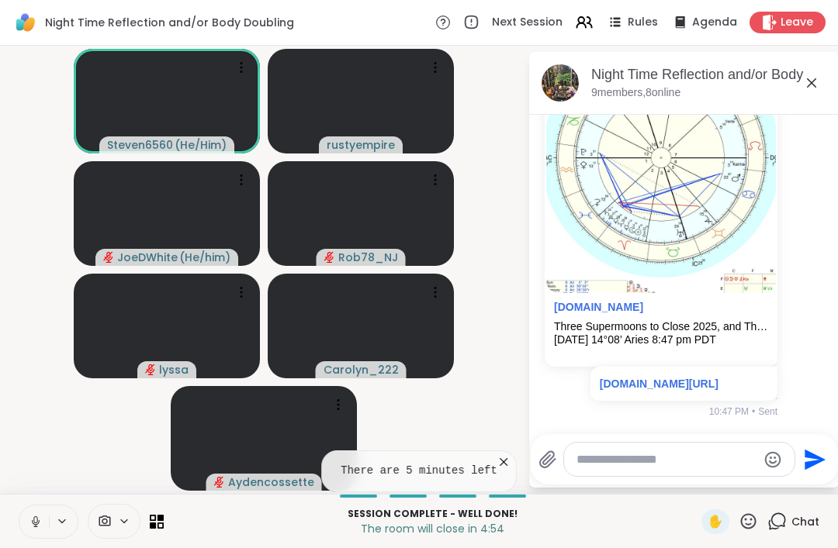
click at [612, 460] on textarea "Type your message" at bounding box center [666, 460] width 181 height 16
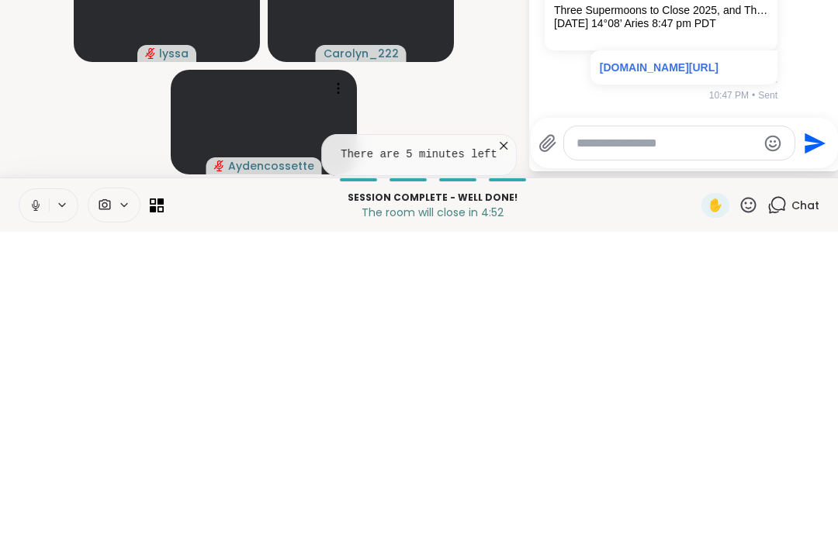
click at [550, 452] on icon at bounding box center [547, 460] width 15 height 16
click at [0, 0] on input "file" at bounding box center [0, 0] width 0 height 0
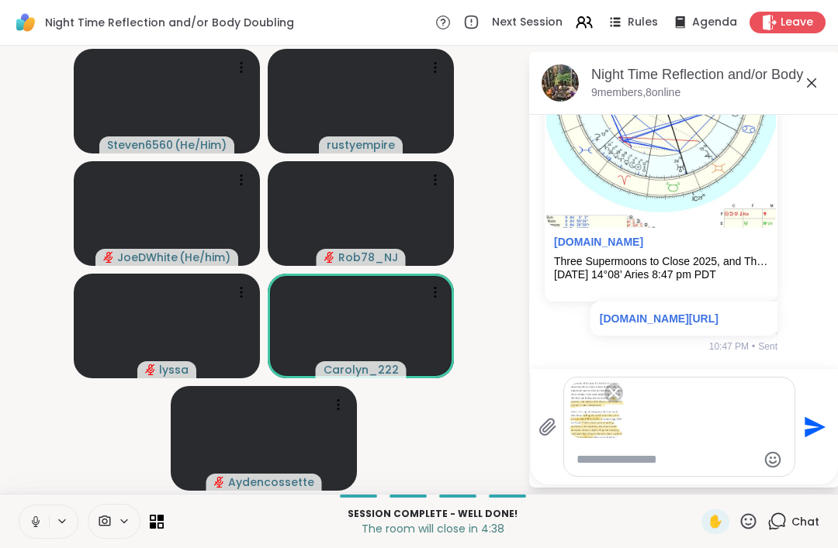
click at [810, 433] on icon "Send" at bounding box center [815, 427] width 21 height 21
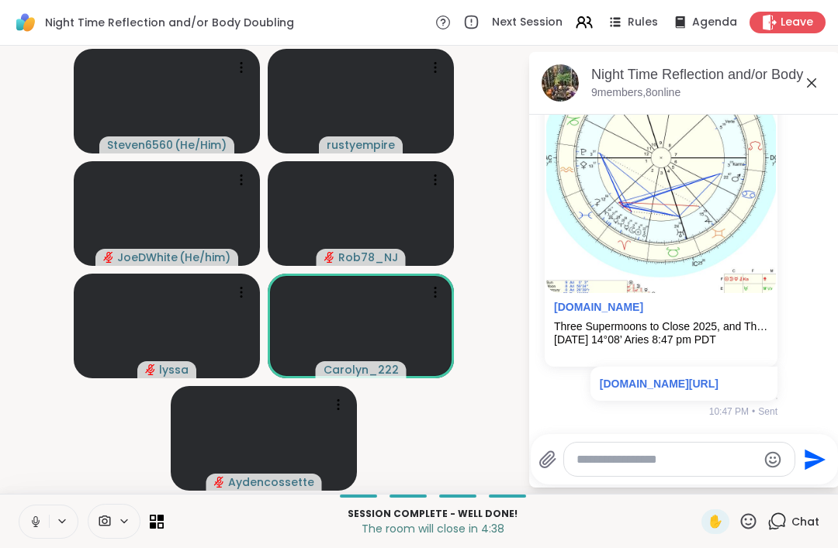
scroll to position [2372, 0]
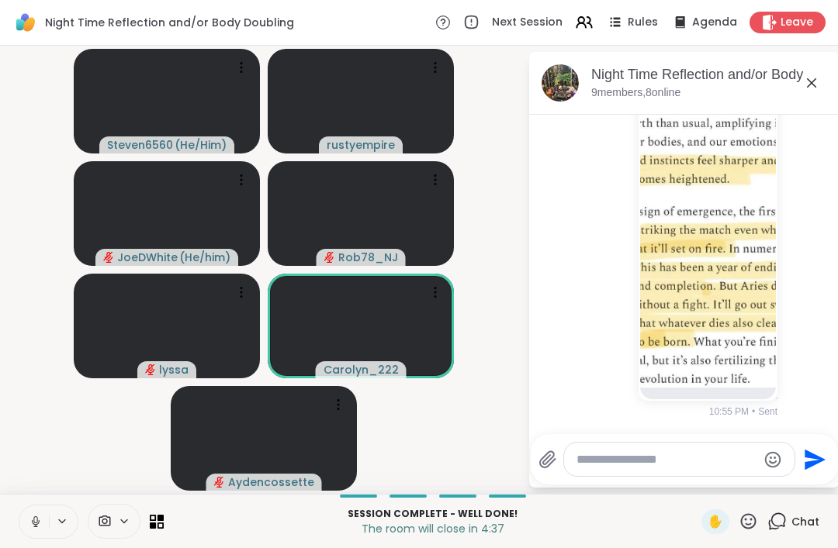
click at [719, 524] on span "✋" at bounding box center [716, 522] width 16 height 19
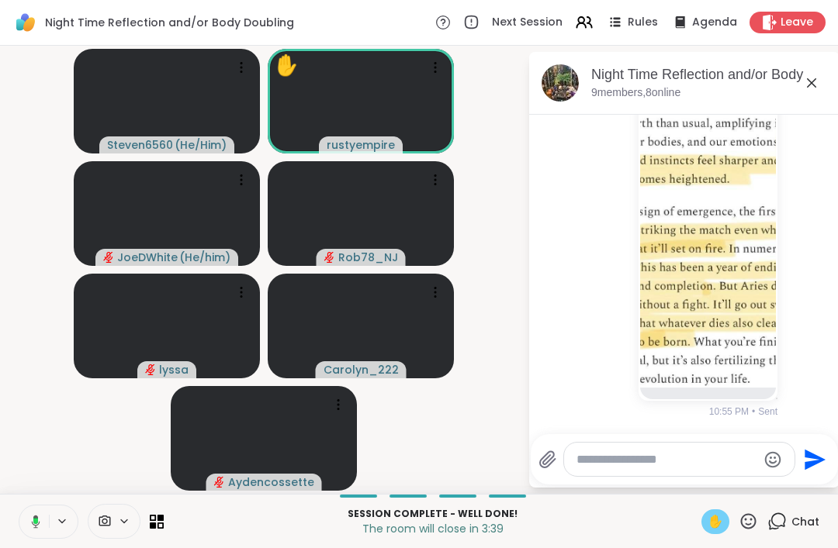
scroll to position [2289, 0]
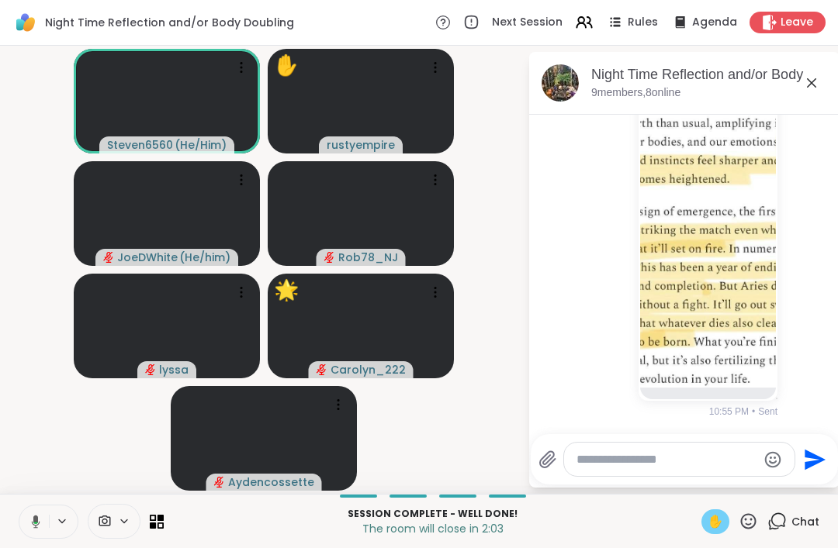
click at [33, 519] on icon at bounding box center [33, 522] width 14 height 14
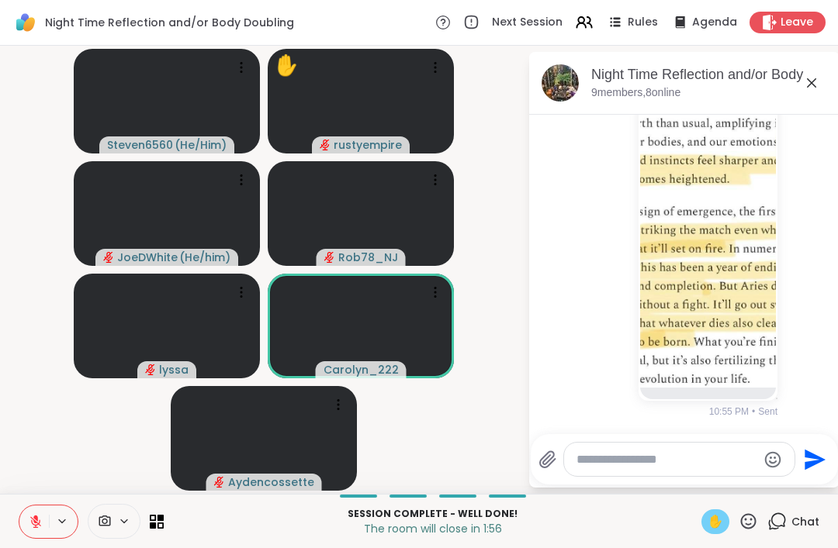
click at [22, 513] on button at bounding box center [33, 522] width 29 height 33
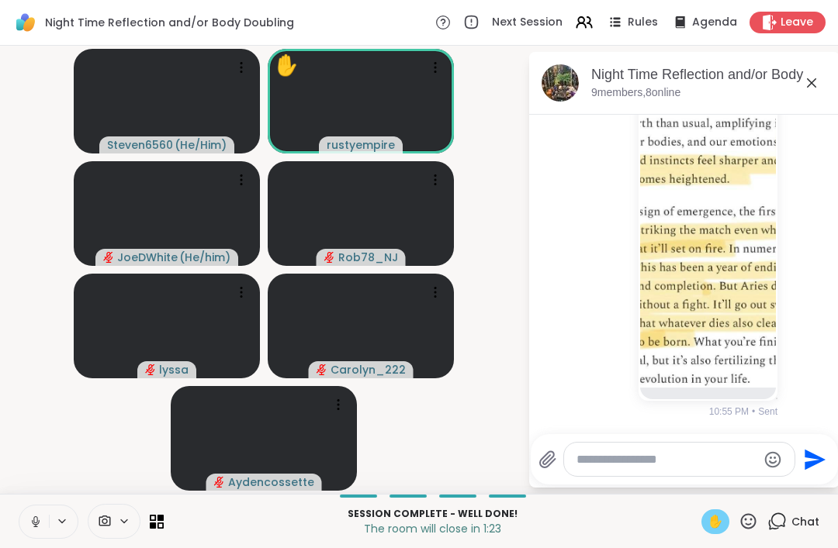
scroll to position [2326, 0]
click at [26, 518] on icon at bounding box center [33, 522] width 14 height 14
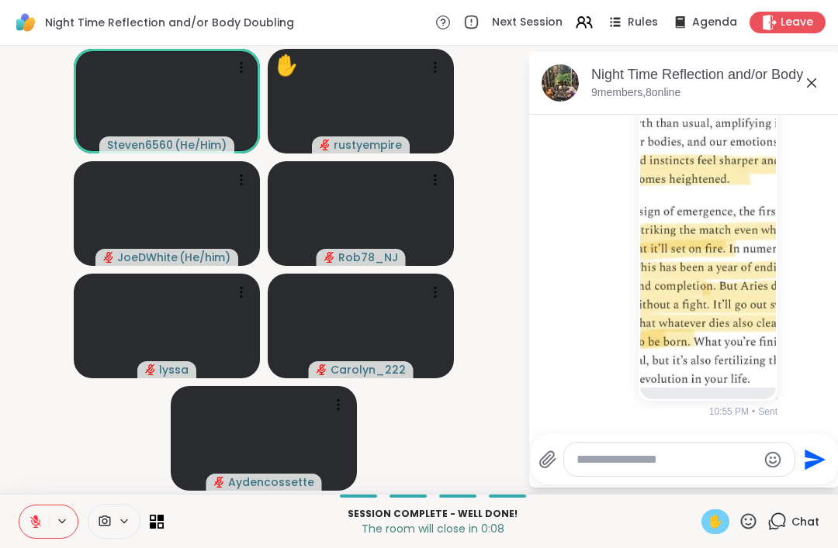
click at [39, 515] on icon at bounding box center [36, 522] width 14 height 14
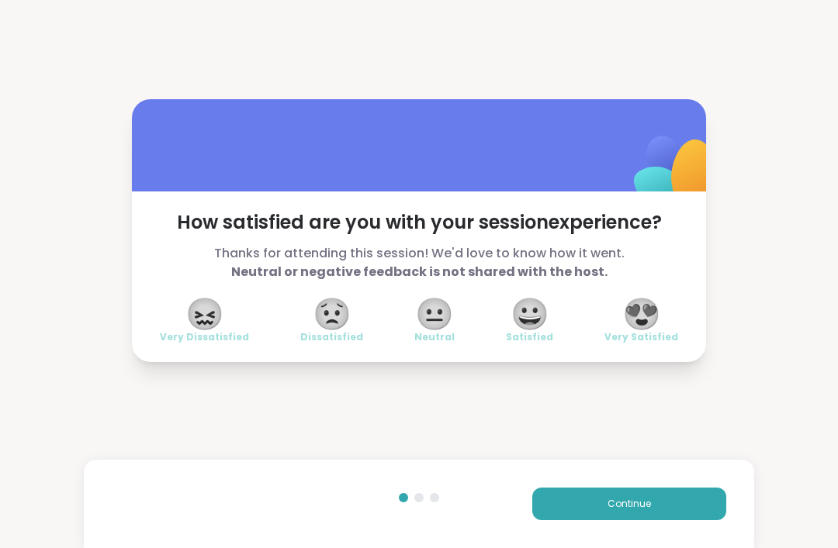
click at [613, 509] on span "Continue" at bounding box center [628, 504] width 43 height 14
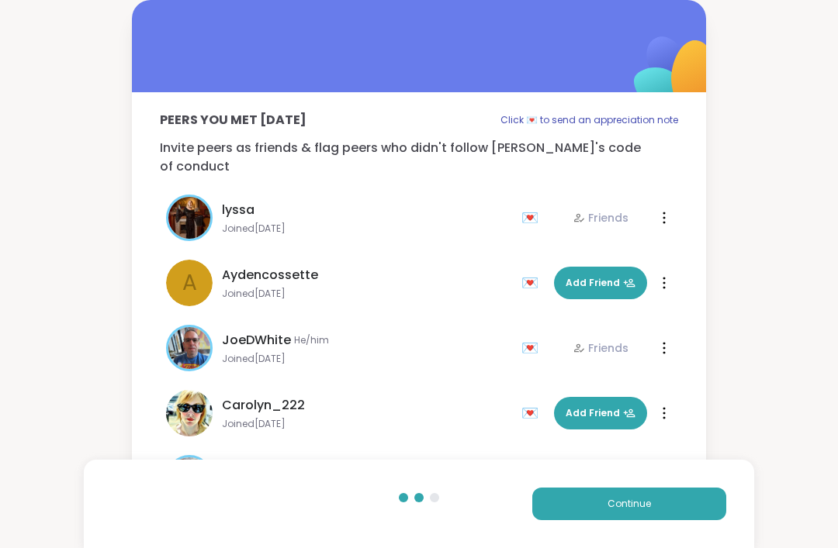
click at [629, 505] on span "Continue" at bounding box center [628, 504] width 43 height 14
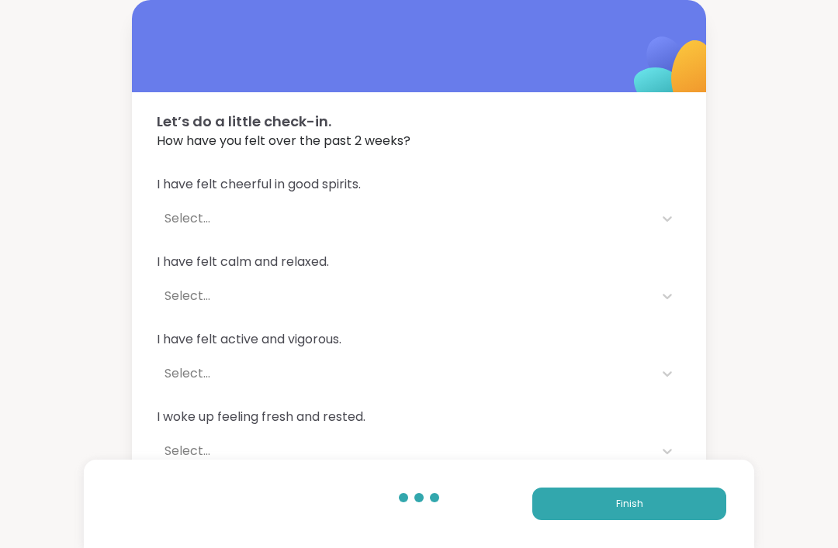
click at [625, 502] on span "Finish" at bounding box center [629, 504] width 27 height 14
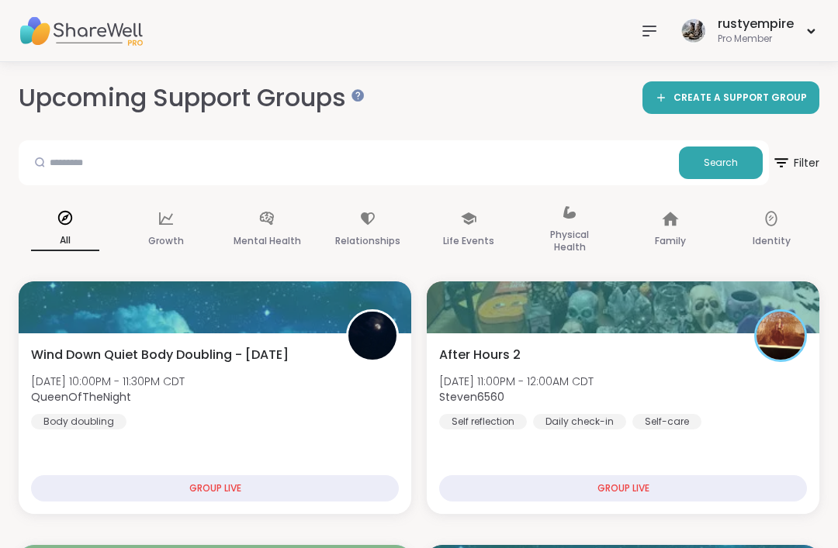
click at [482, 360] on span "After Hours 2" at bounding box center [479, 355] width 81 height 19
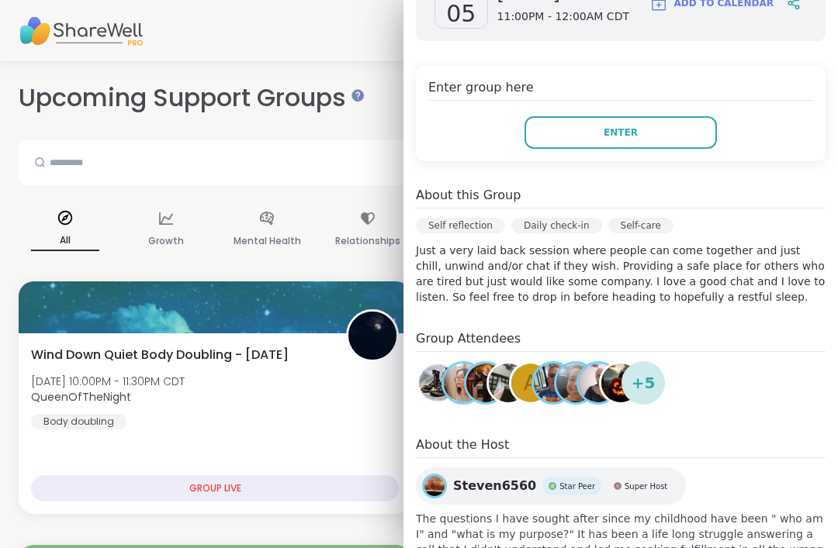
scroll to position [264, 0]
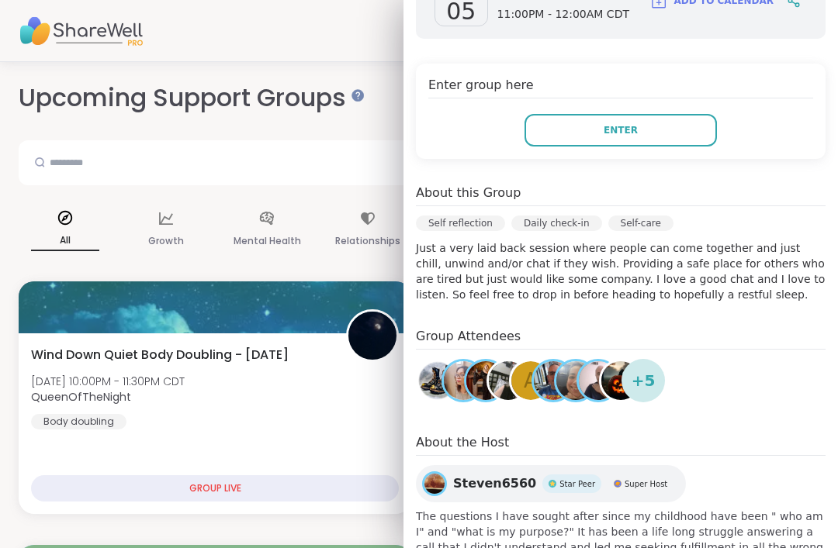
click at [628, 133] on span "Enter" at bounding box center [621, 130] width 34 height 14
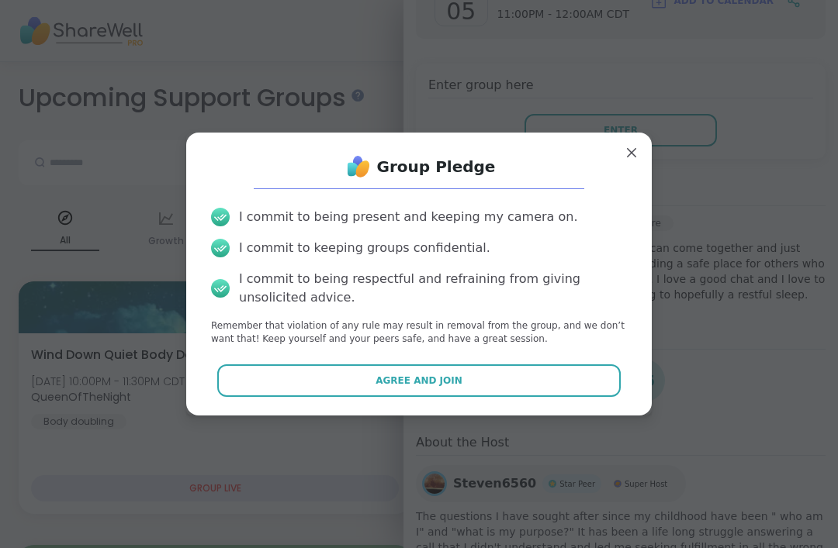
click at [407, 379] on span "Agree and Join" at bounding box center [418, 381] width 87 height 14
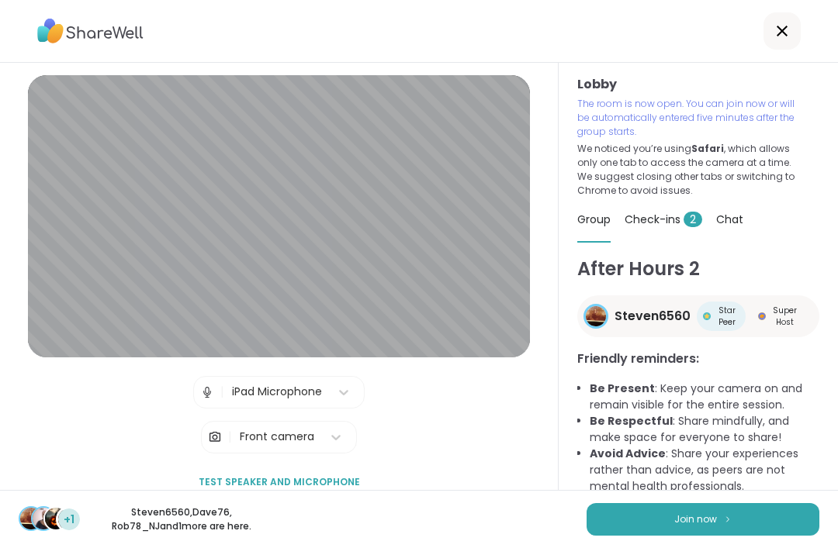
click at [651, 515] on button "Join now" at bounding box center [703, 519] width 233 height 33
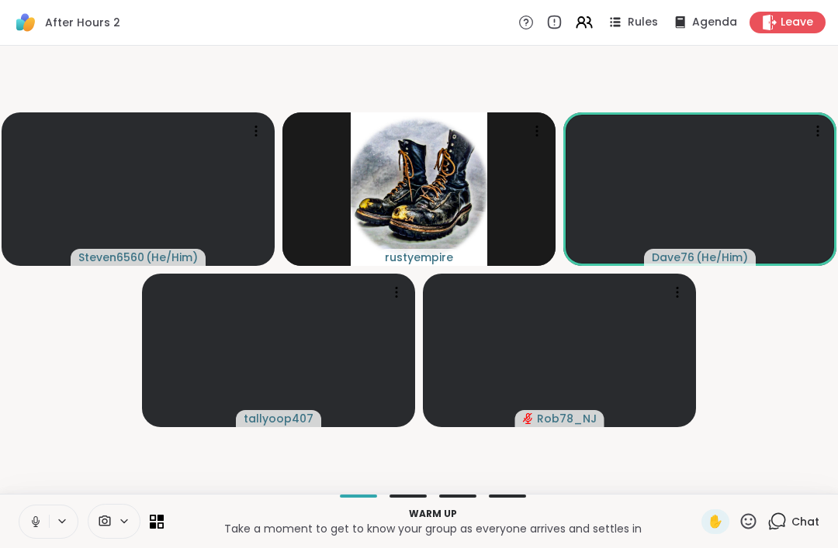
click at [34, 517] on icon at bounding box center [36, 522] width 14 height 14
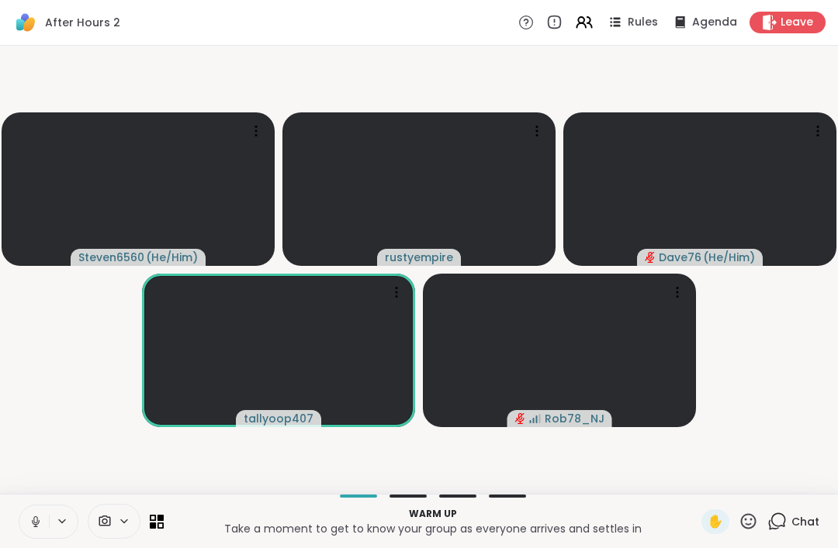
click at [12, 505] on div "Warm up Take a moment to get to know your group as everyone arrives and settles…" at bounding box center [419, 521] width 838 height 54
click at [35, 516] on icon at bounding box center [36, 522] width 14 height 14
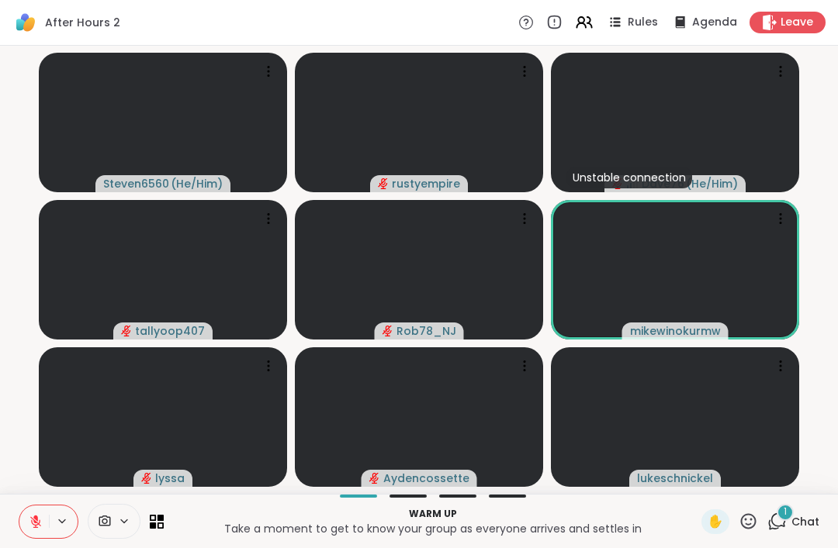
click at [796, 521] on span "Chat" at bounding box center [805, 522] width 28 height 16
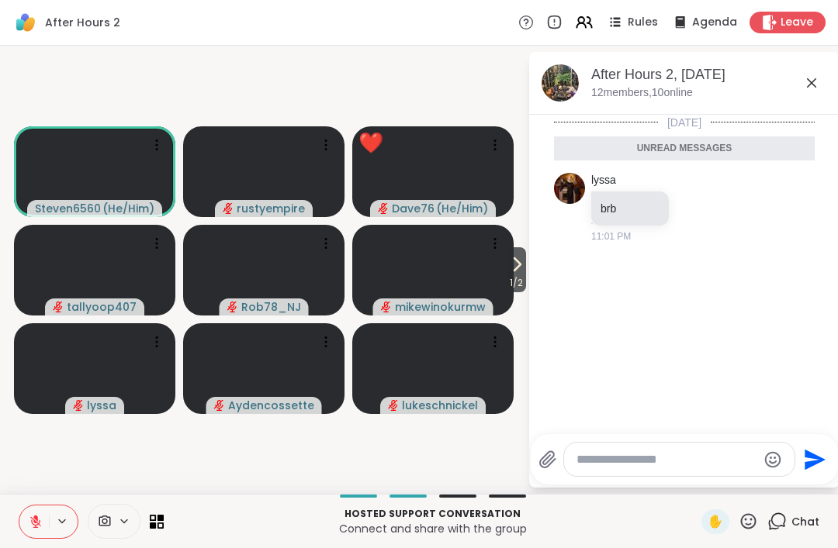
click at [746, 507] on div "Hosted support conversation Connect and share with the group ✋ Chat" at bounding box center [419, 521] width 838 height 54
click at [742, 513] on icon at bounding box center [748, 521] width 19 height 19
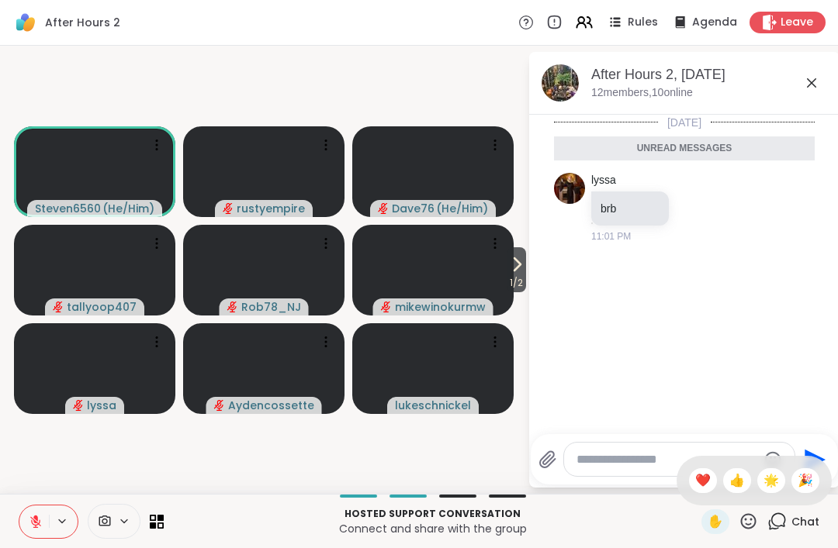
click at [725, 466] on div "✋ ❤️ 👍 🌟 🎉" at bounding box center [753, 481] width 155 height 50
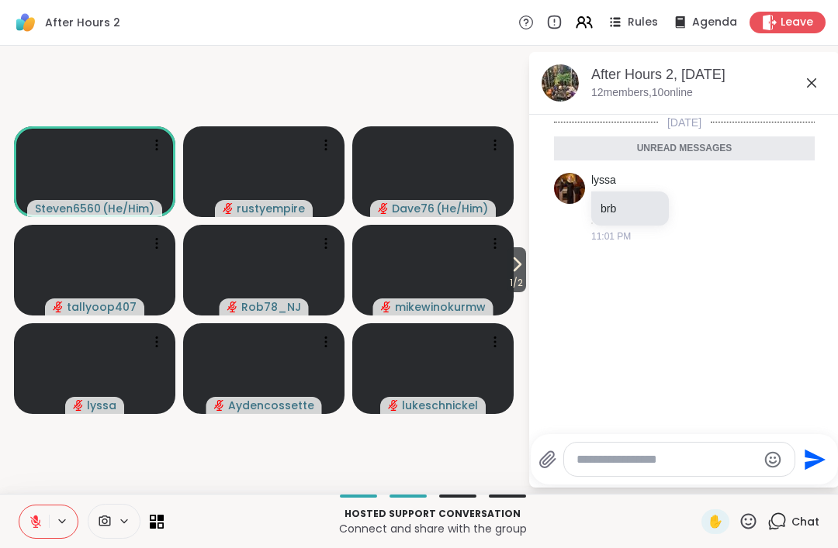
click at [752, 513] on icon at bounding box center [748, 521] width 19 height 19
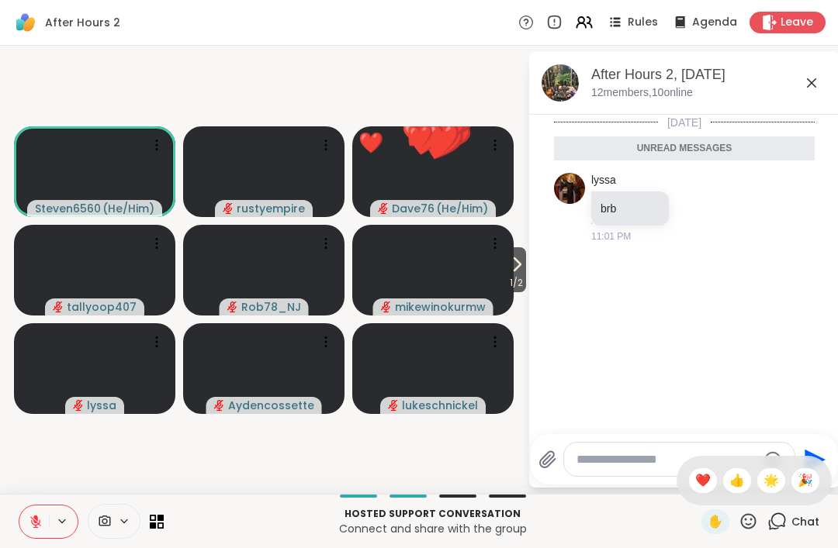
click at [735, 475] on span "👍" at bounding box center [737, 481] width 16 height 19
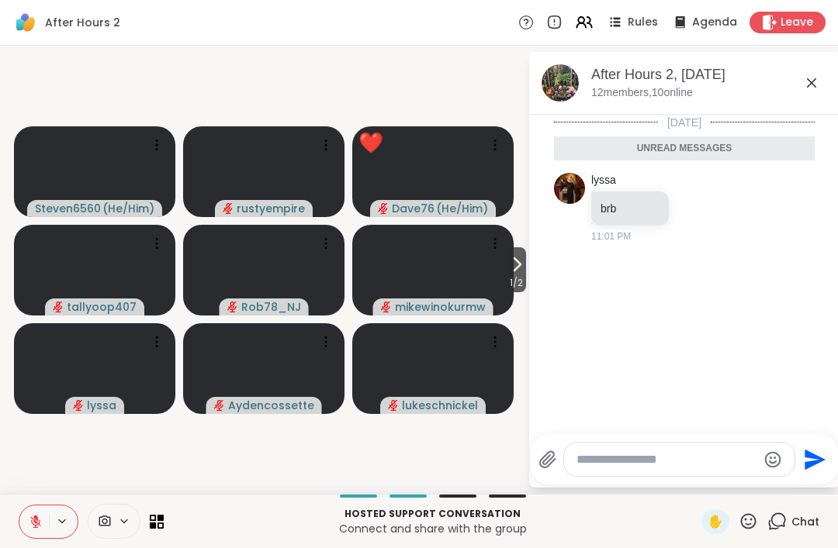
click at [521, 274] on span "1 / 2" at bounding box center [516, 283] width 19 height 19
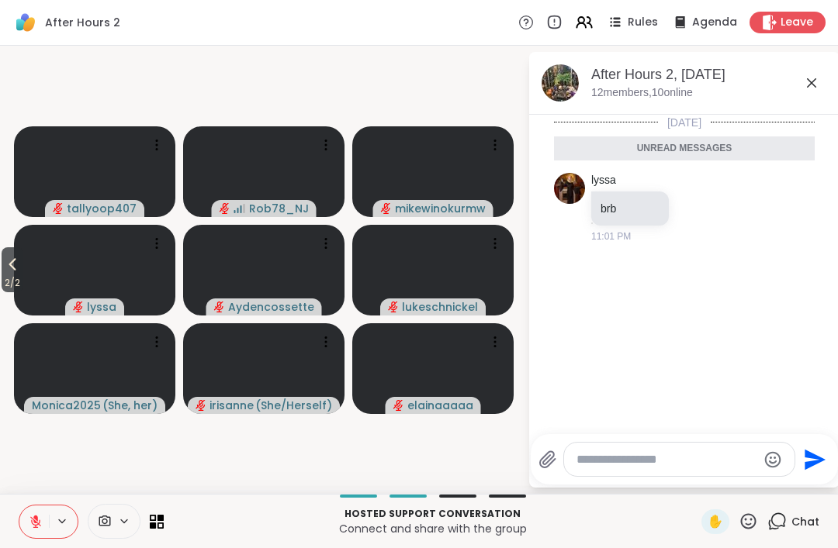
click at [3, 265] on button "2 / 2" at bounding box center [13, 269] width 22 height 45
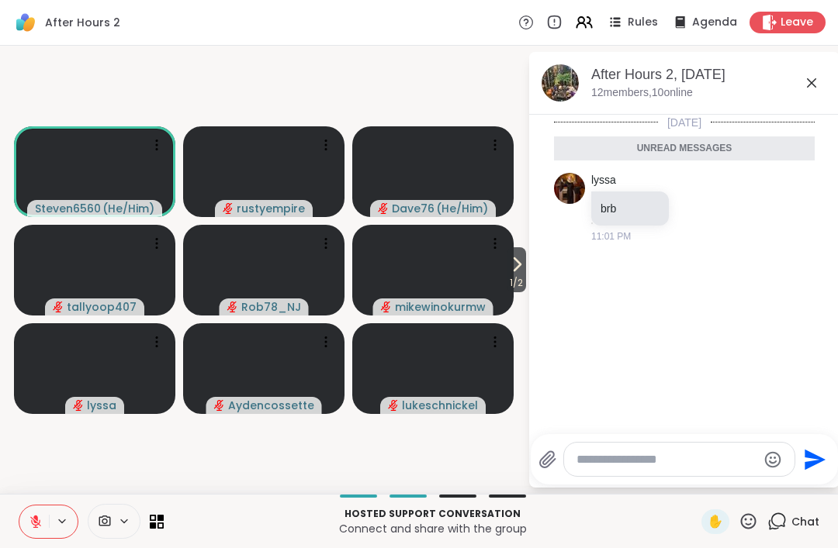
click at [553, 456] on icon at bounding box center [547, 460] width 15 height 16
click at [0, 0] on input "file" at bounding box center [0, 0] width 0 height 0
click at [39, 516] on icon at bounding box center [36, 522] width 14 height 14
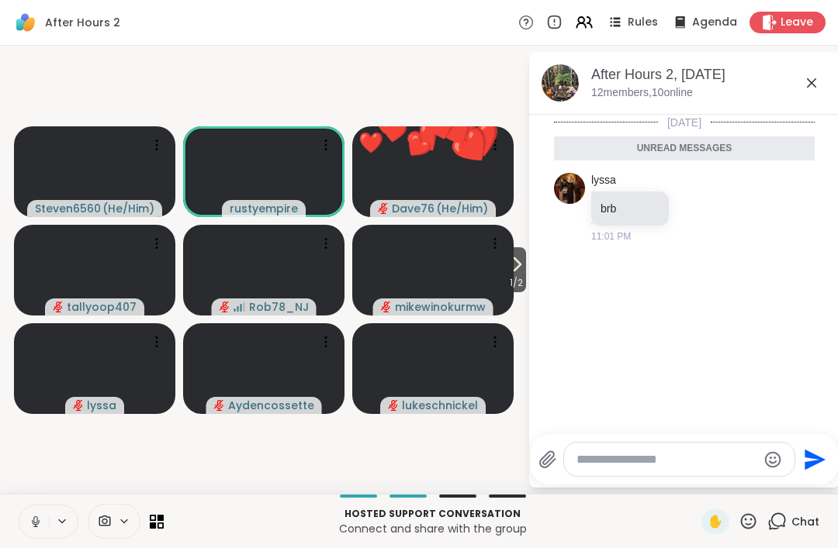
click at [33, 521] on icon at bounding box center [36, 522] width 14 height 14
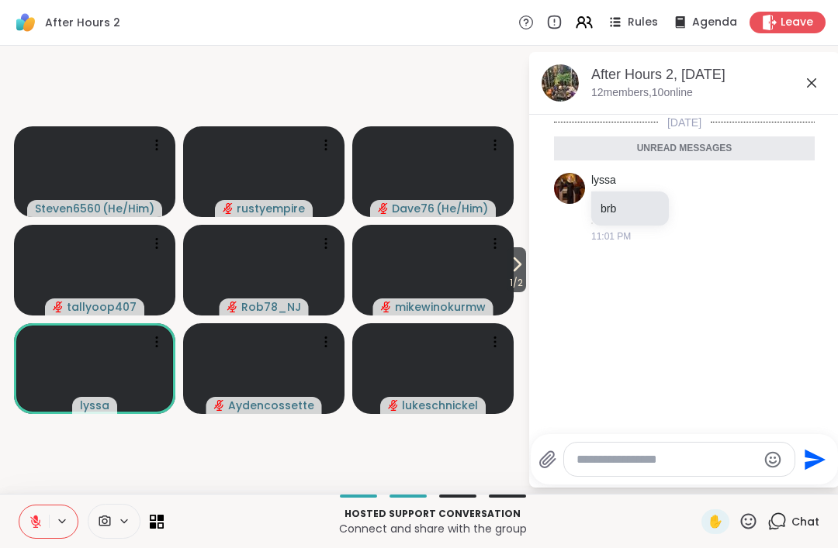
click at [587, 455] on textarea "Type your message" at bounding box center [666, 460] width 181 height 16
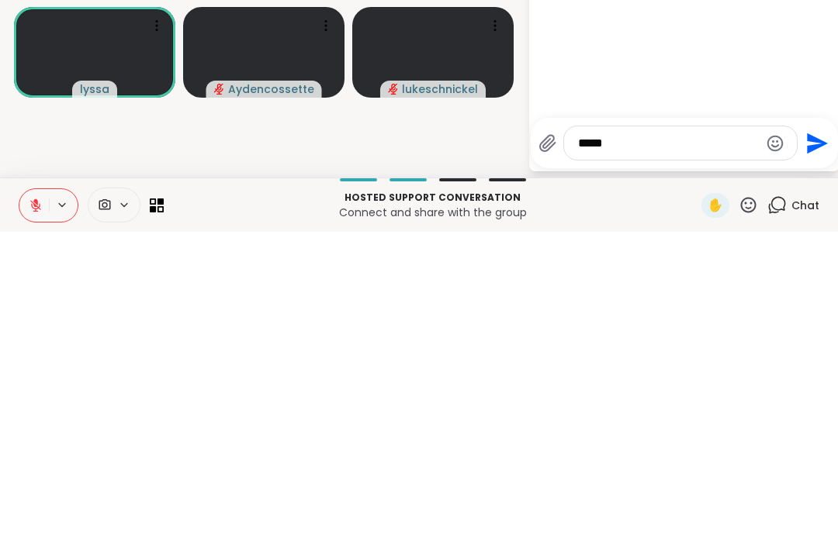
type textarea "*****"
click at [807, 449] on icon "Send" at bounding box center [817, 459] width 21 height 21
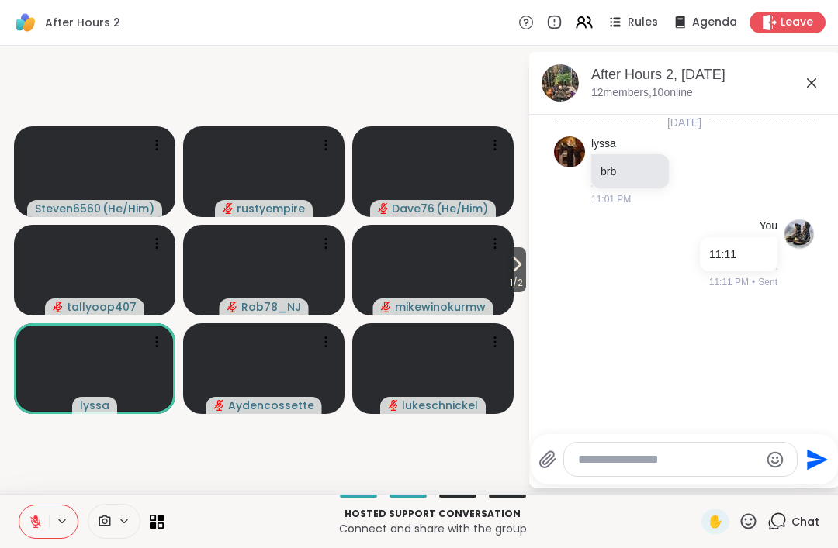
click at [545, 455] on icon at bounding box center [547, 460] width 15 height 16
click at [0, 0] on input "file" at bounding box center [0, 0] width 0 height 0
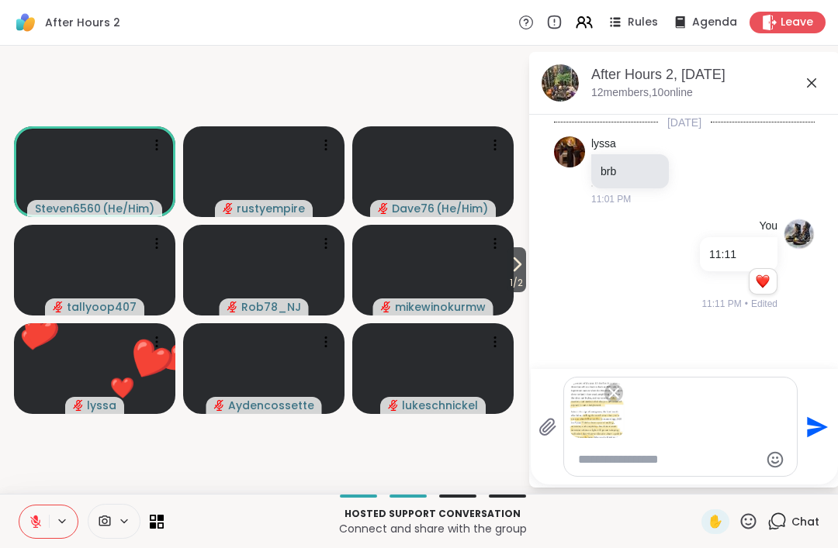
click at [607, 464] on textarea "Type your message" at bounding box center [668, 460] width 181 height 16
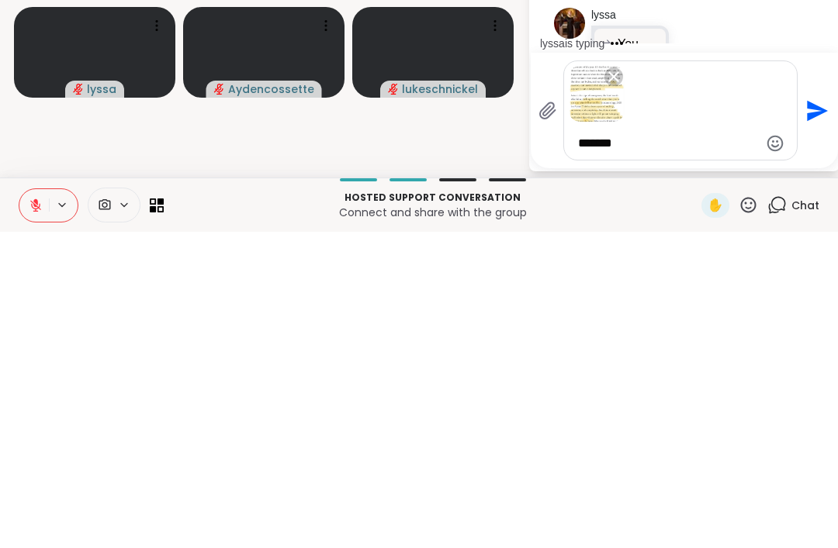
scroll to position [92, 0]
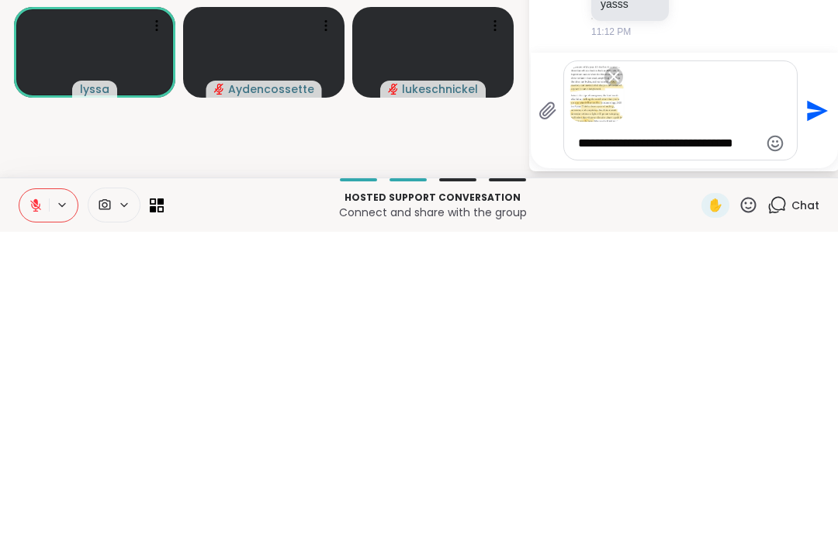
type textarea "**********"
click at [824, 415] on icon "Send" at bounding box center [815, 427] width 25 height 25
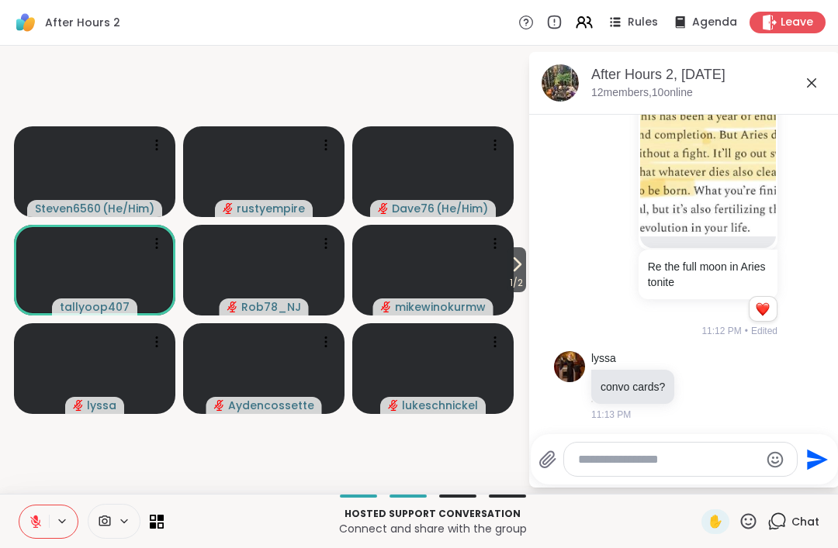
scroll to position [634, 0]
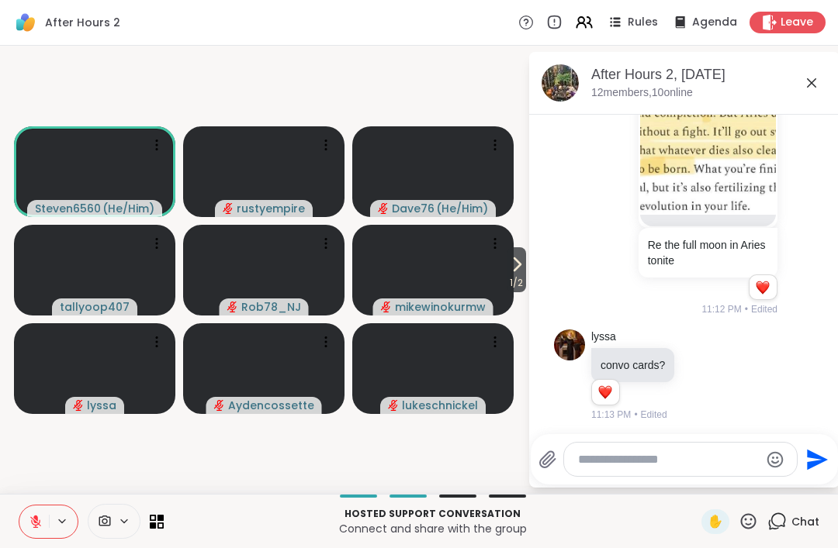
click at [768, 513] on icon at bounding box center [776, 521] width 19 height 19
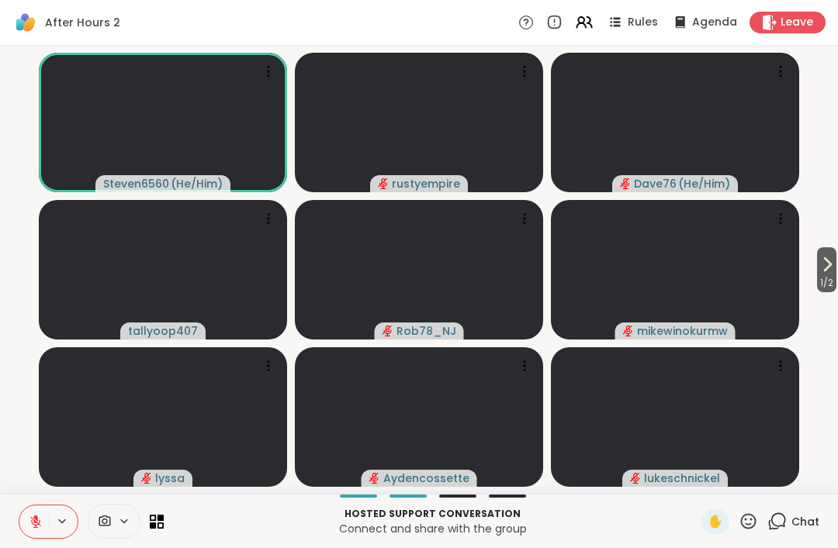
click at [753, 522] on icon at bounding box center [748, 521] width 19 height 19
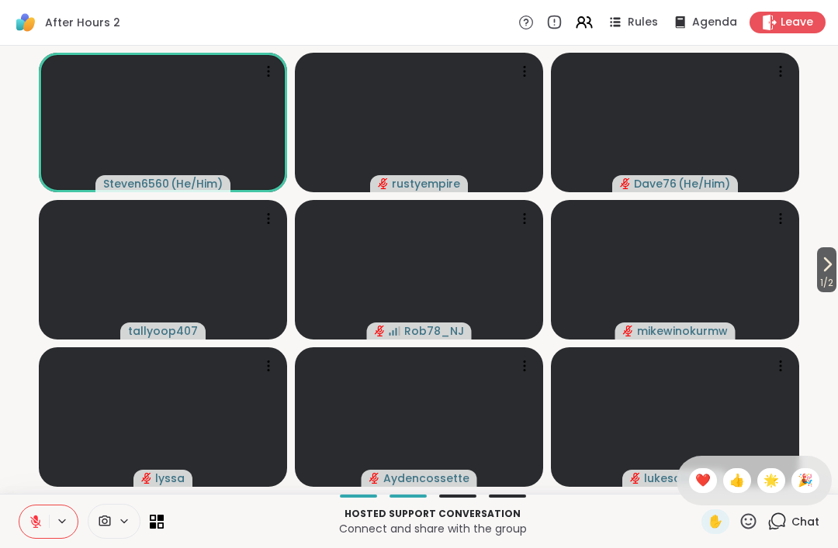
click at [746, 479] on div "👍" at bounding box center [737, 481] width 28 height 25
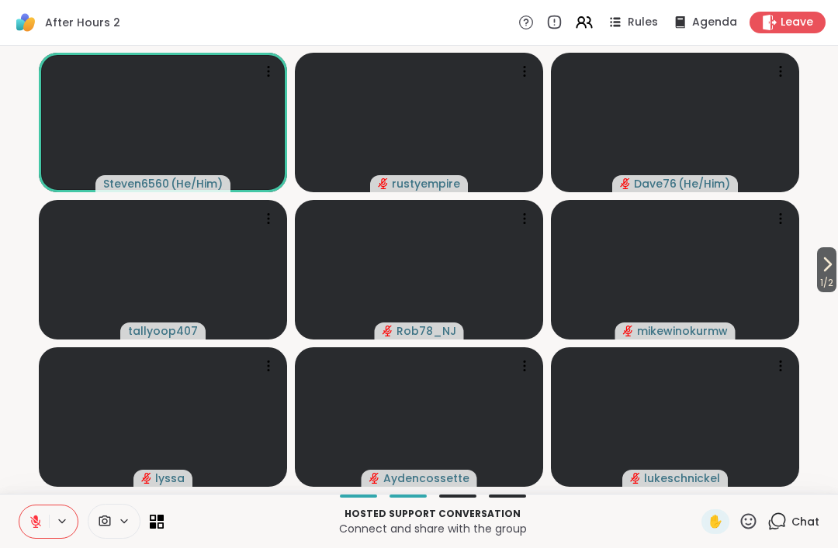
click at [805, 523] on span "Chat" at bounding box center [805, 522] width 28 height 16
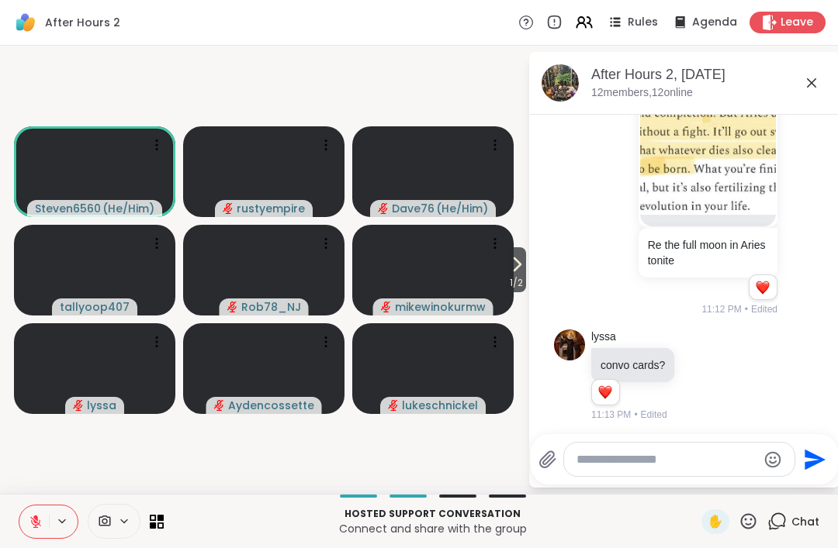
click at [659, 453] on textarea "Type your message" at bounding box center [666, 460] width 181 height 16
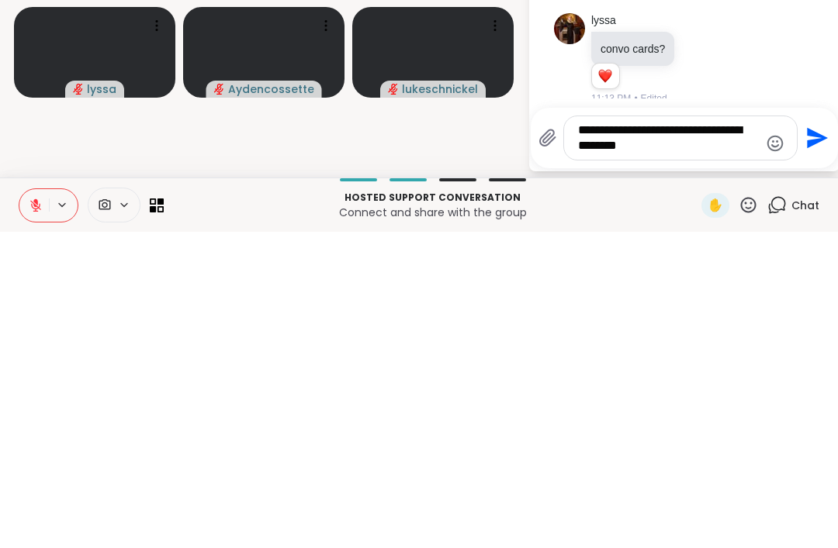
type textarea "**********"
click at [804, 442] on icon "Send" at bounding box center [815, 454] width 25 height 25
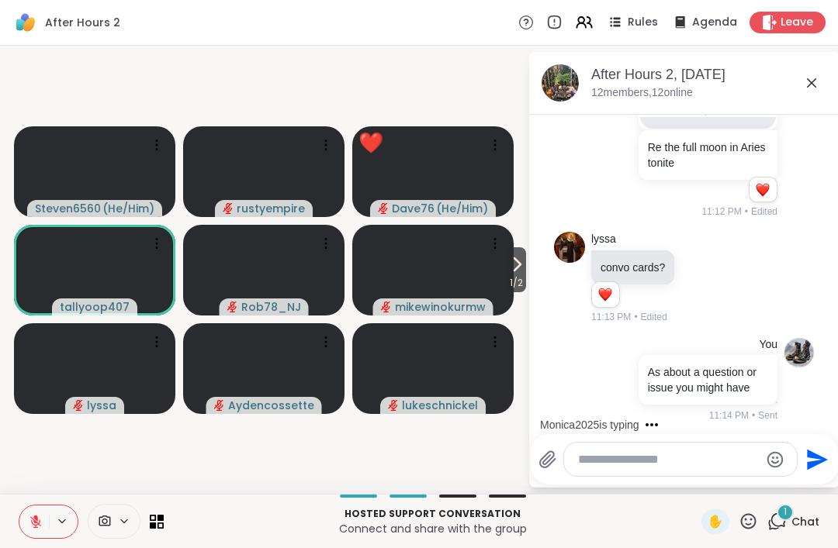
scroll to position [814, 0]
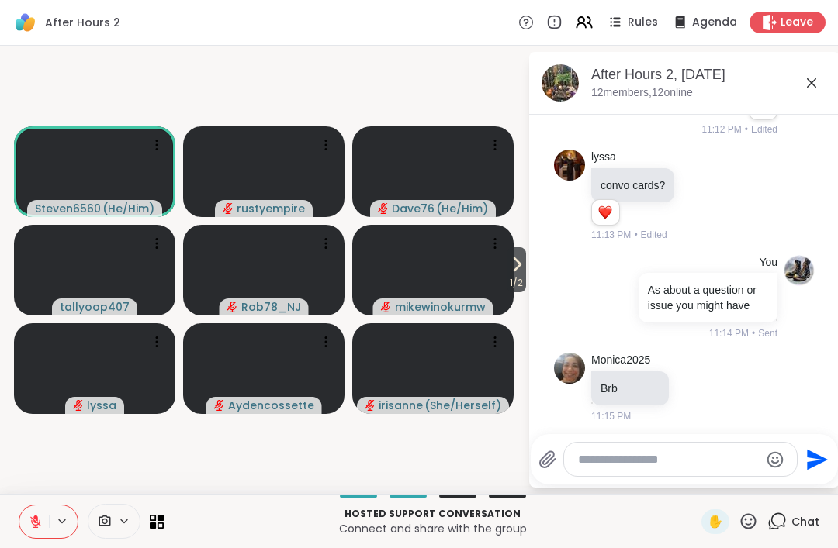
click at [633, 466] on textarea "Type your message" at bounding box center [668, 460] width 181 height 16
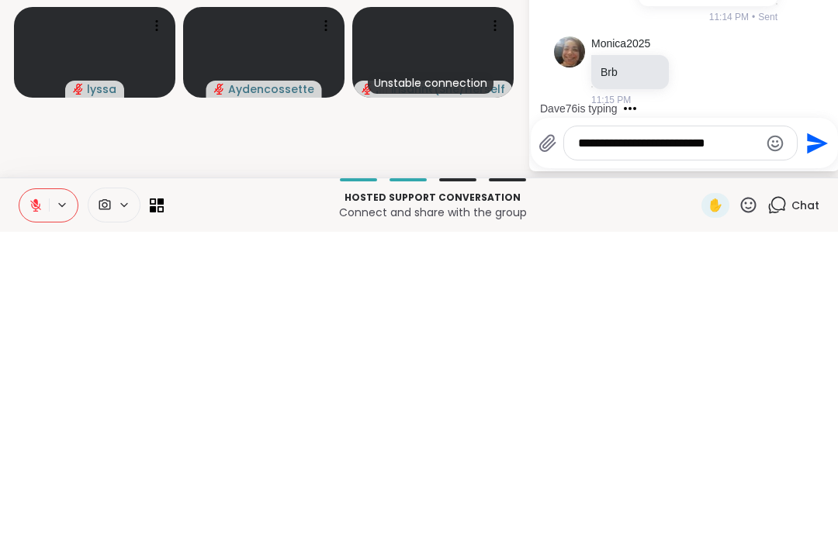
type textarea "**********"
click at [814, 448] on icon "Send" at bounding box center [815, 460] width 25 height 25
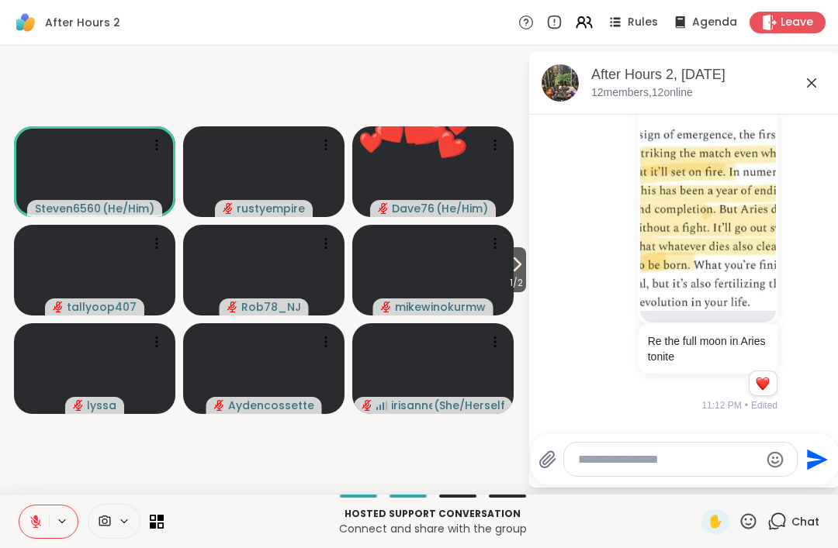
scroll to position [536, 0]
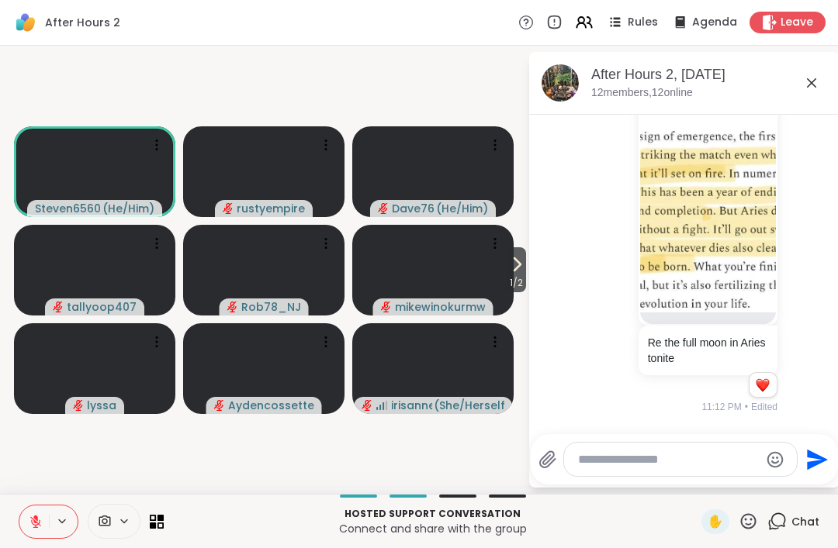
click at [740, 515] on icon at bounding box center [748, 521] width 19 height 19
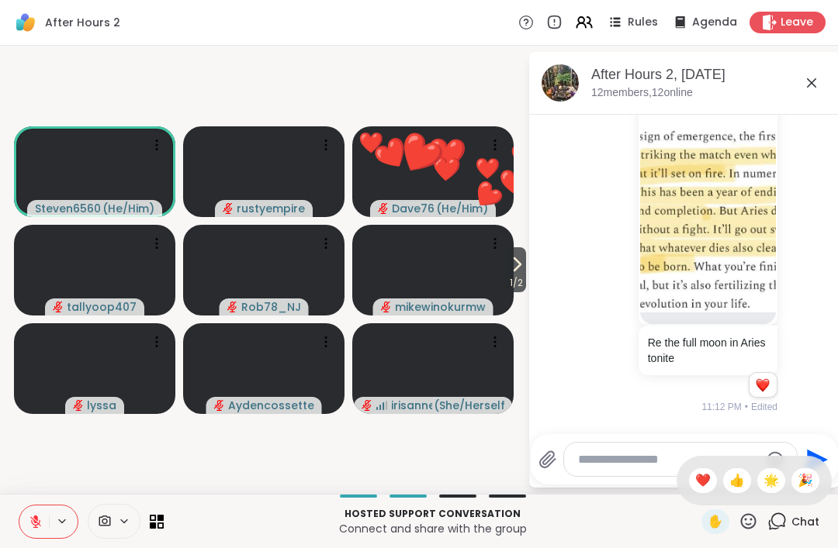
click at [685, 470] on div "✋ ❤️ 👍 🌟 🎉" at bounding box center [753, 481] width 155 height 50
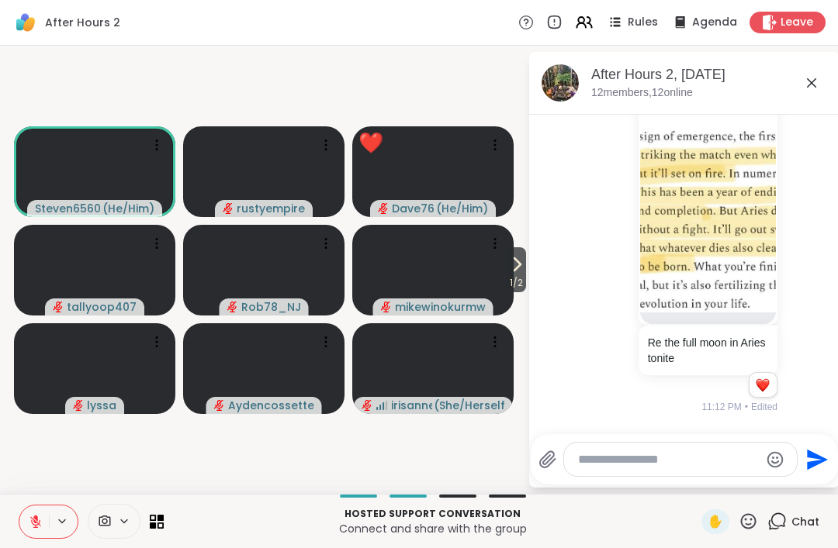
click at [743, 512] on icon at bounding box center [748, 521] width 19 height 19
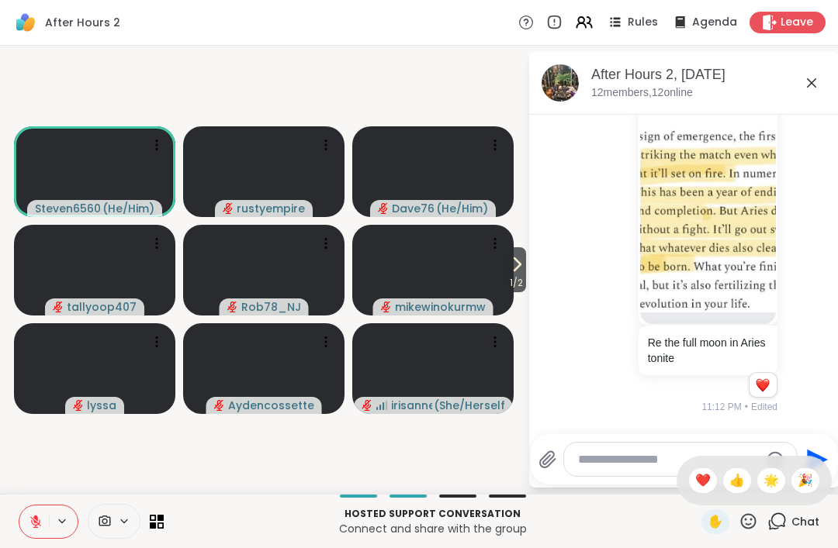
click at [769, 472] on span "🌟" at bounding box center [771, 481] width 16 height 19
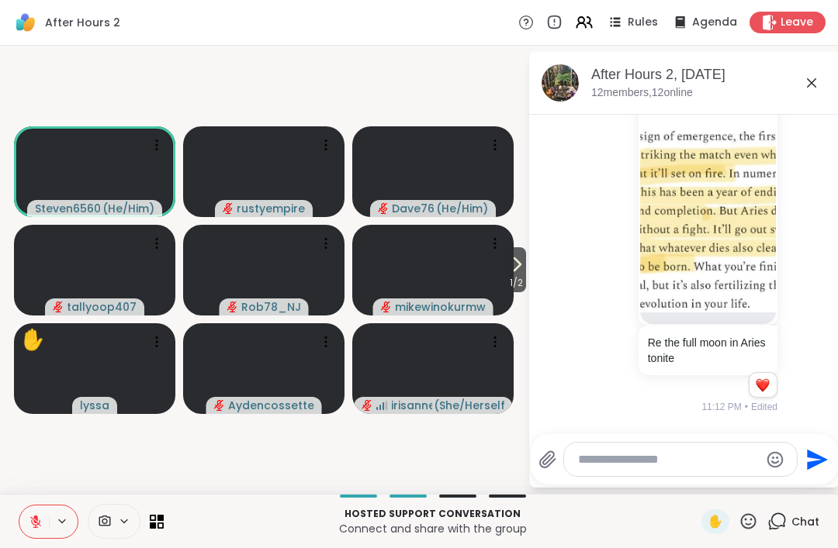
click at [750, 518] on icon at bounding box center [748, 521] width 19 height 19
click at [695, 481] on span "❤️" at bounding box center [703, 481] width 16 height 19
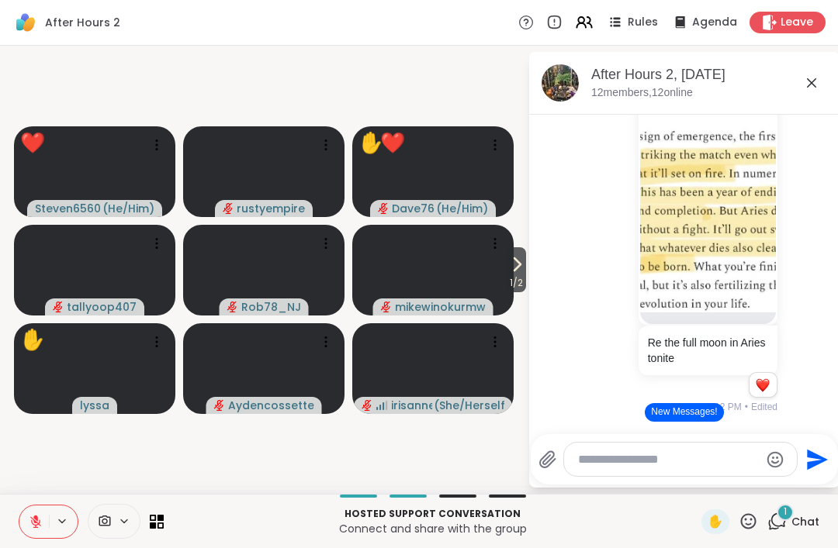
click at [744, 514] on icon at bounding box center [748, 521] width 19 height 19
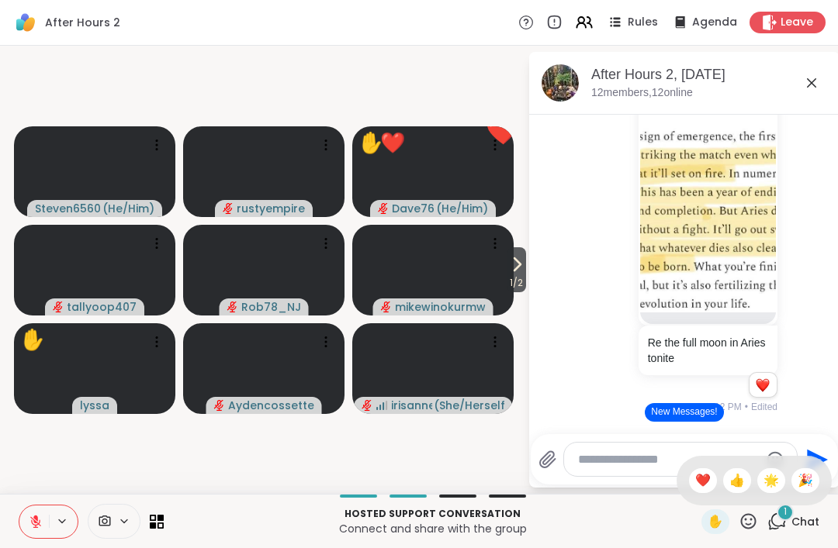
click at [695, 472] on span "❤️" at bounding box center [703, 481] width 16 height 19
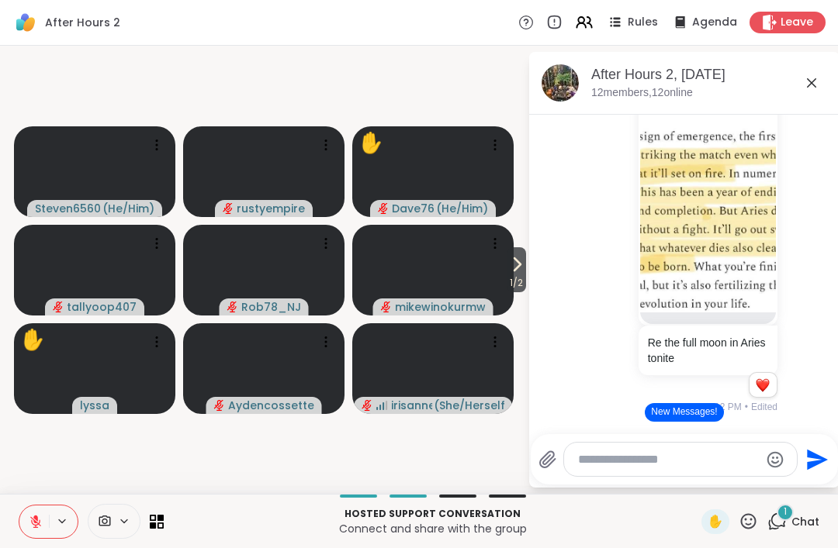
click at [795, 521] on span "Chat" at bounding box center [805, 522] width 28 height 16
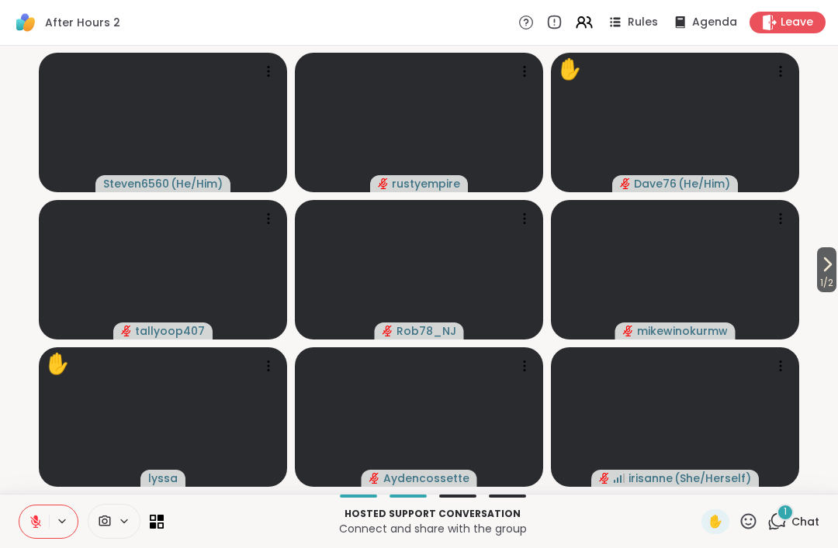
click at [788, 514] on div "1" at bounding box center [785, 512] width 17 height 17
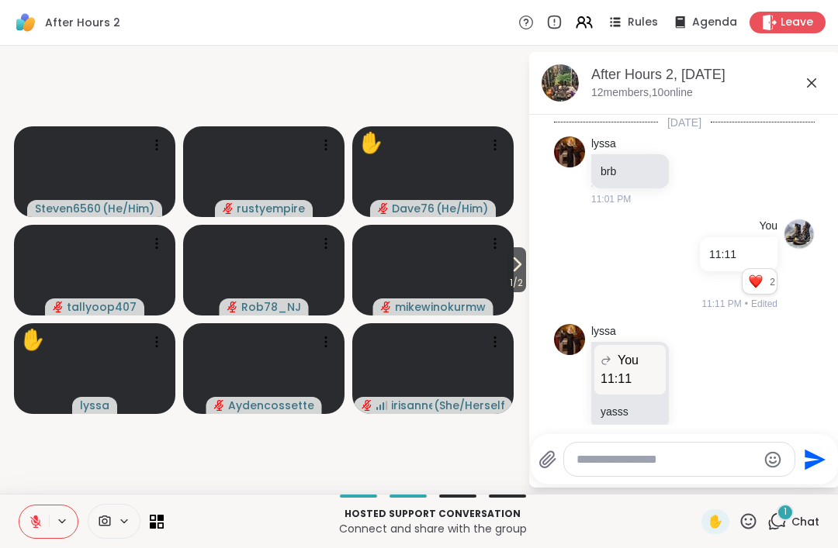
scroll to position [1218, 0]
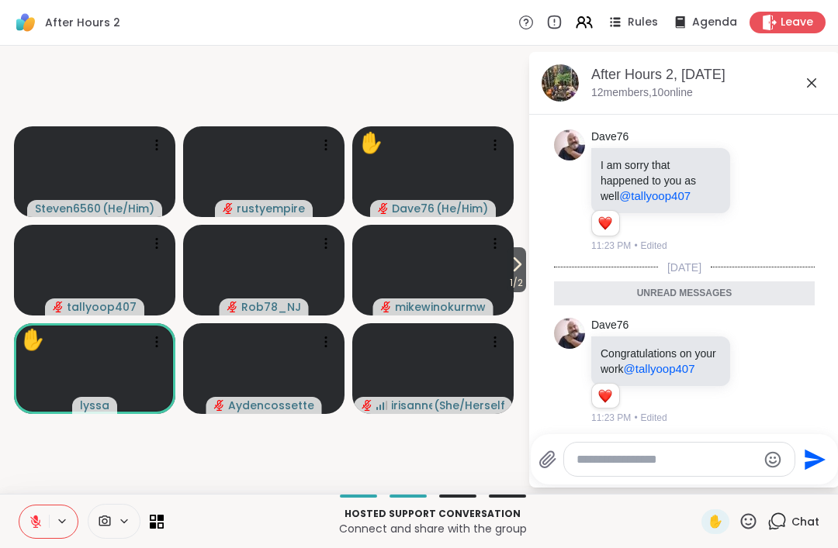
click at [596, 457] on textarea "Type your message" at bounding box center [666, 460] width 181 height 16
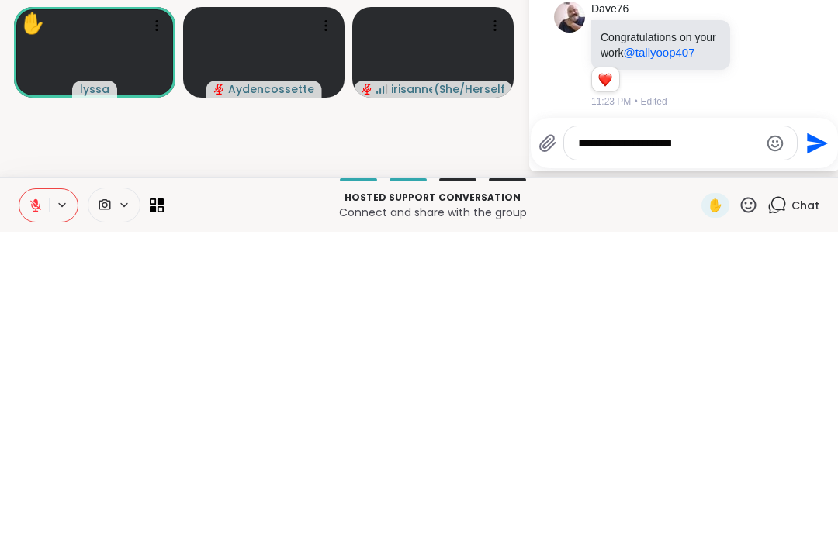
type textarea "**********"
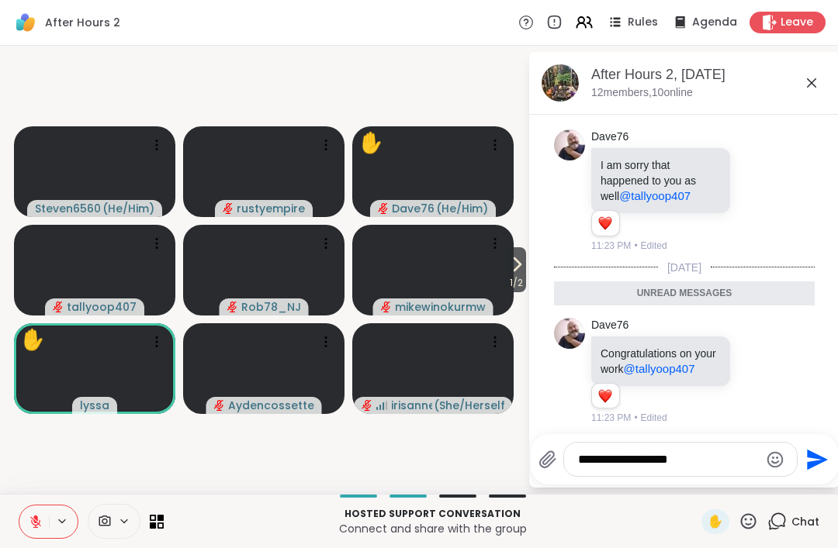
click at [714, 452] on textarea "**********" at bounding box center [668, 460] width 181 height 16
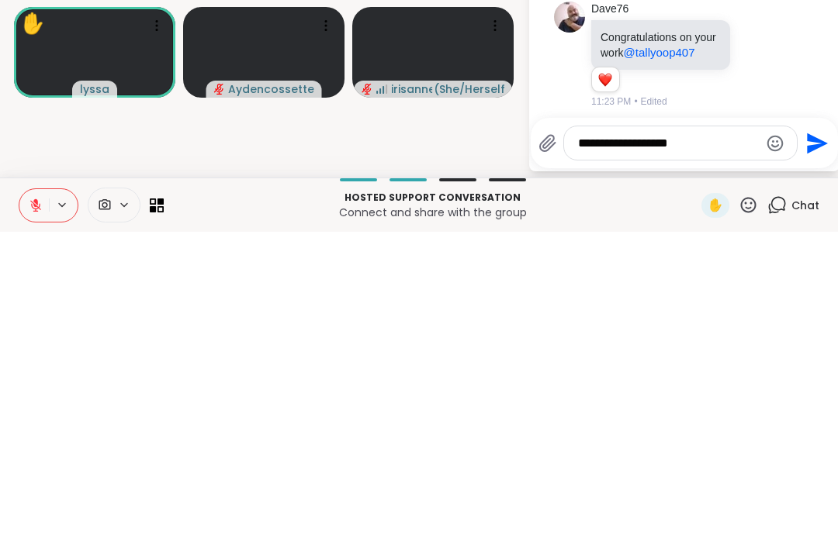
click at [624, 452] on textarea "**********" at bounding box center [668, 460] width 181 height 16
click at [623, 452] on textarea "**********" at bounding box center [668, 460] width 181 height 16
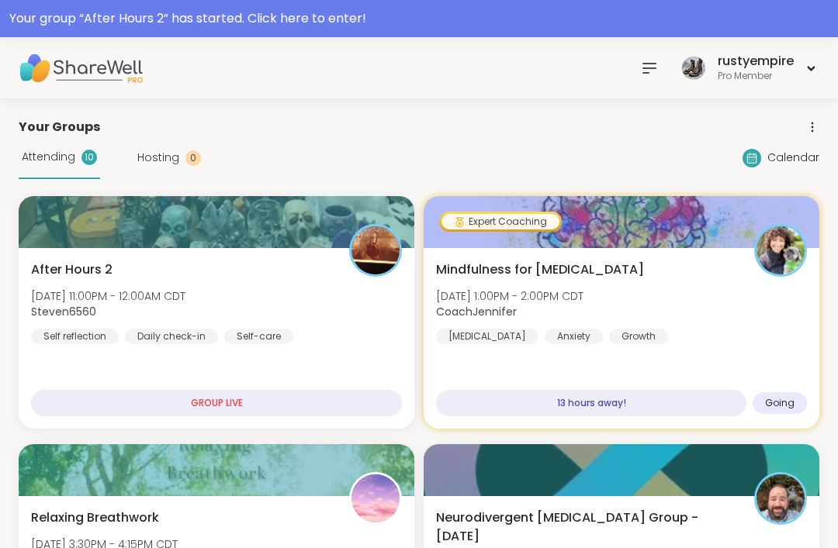
click at [53, 277] on span "After Hours 2" at bounding box center [71, 270] width 81 height 19
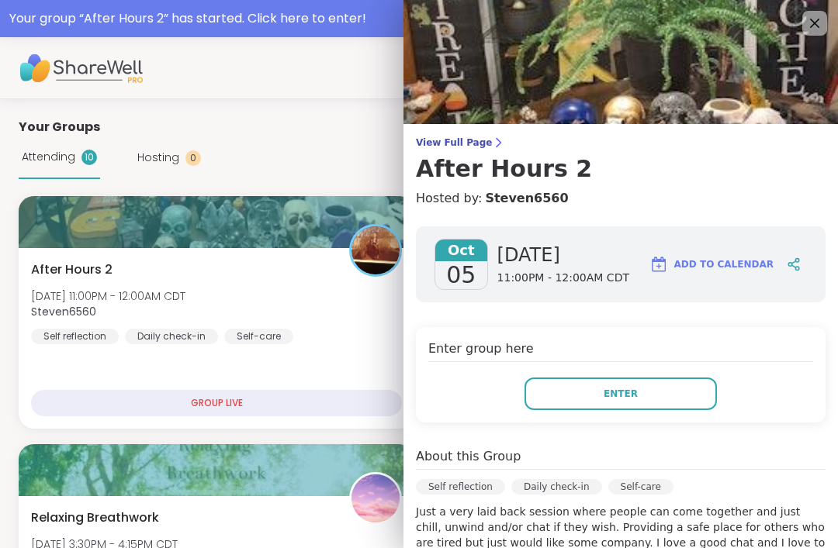
click at [614, 398] on span "Enter" at bounding box center [621, 394] width 34 height 14
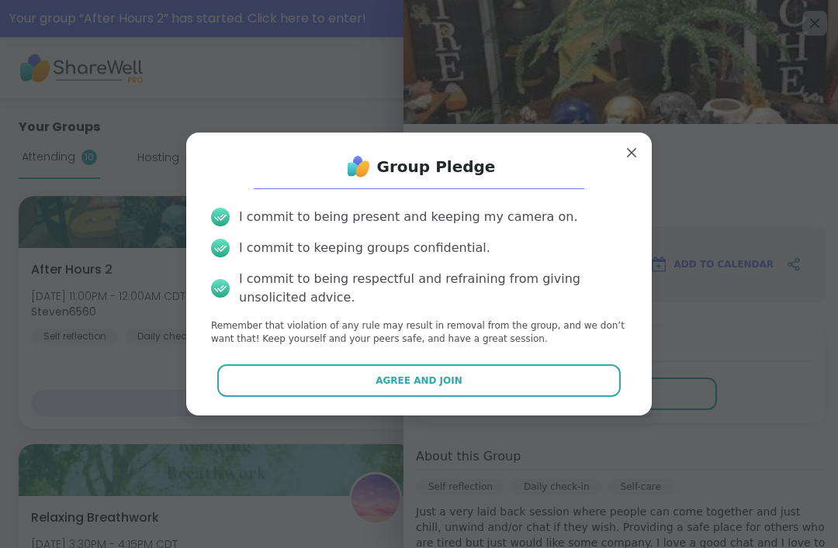
click at [312, 375] on button "Agree and Join" at bounding box center [419, 381] width 404 height 33
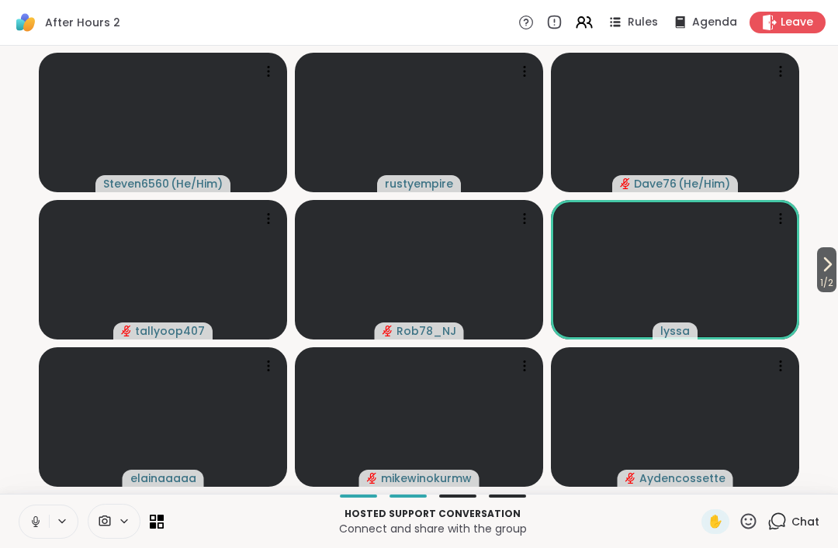
click at [810, 533] on div "Chat" at bounding box center [793, 522] width 52 height 25
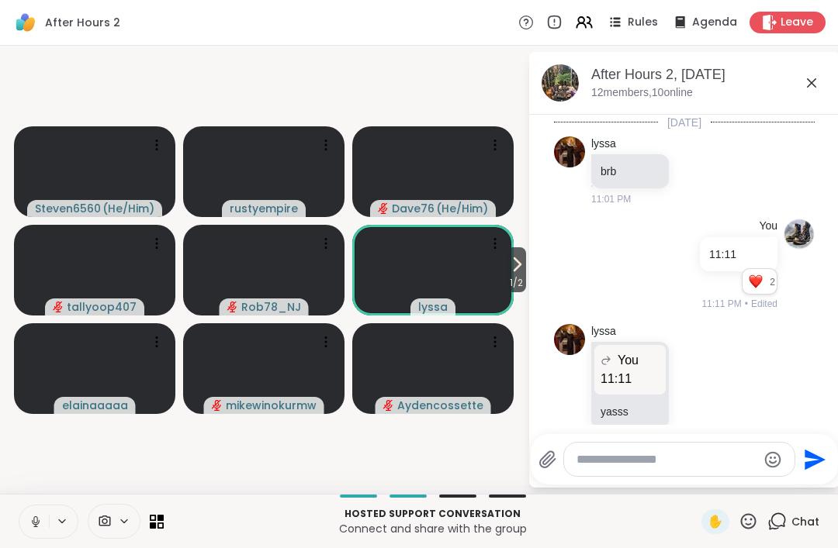
click at [616, 462] on textarea "Type your message" at bounding box center [666, 460] width 181 height 16
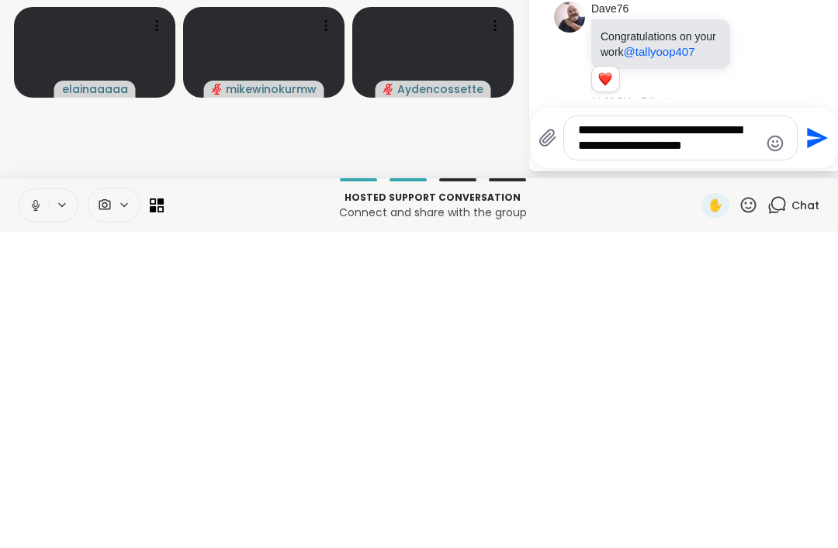
type textarea "**********"
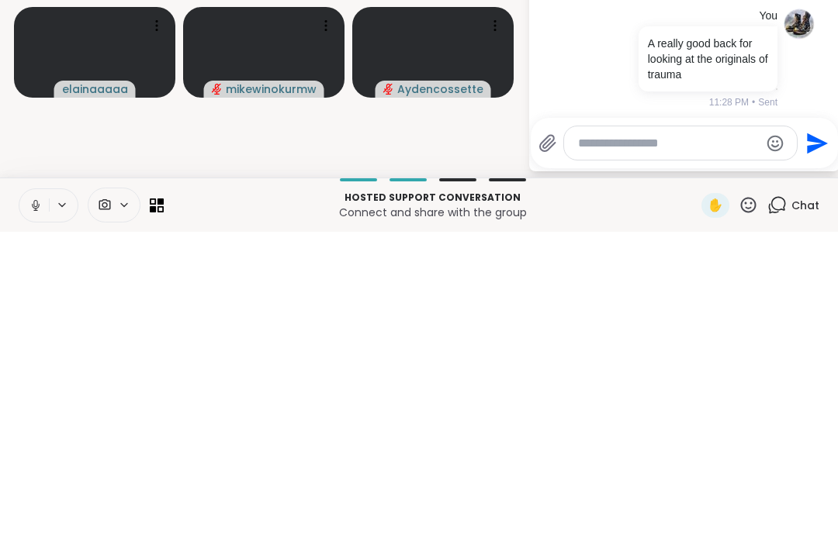
paste textarea "**********"
type textarea "**********"
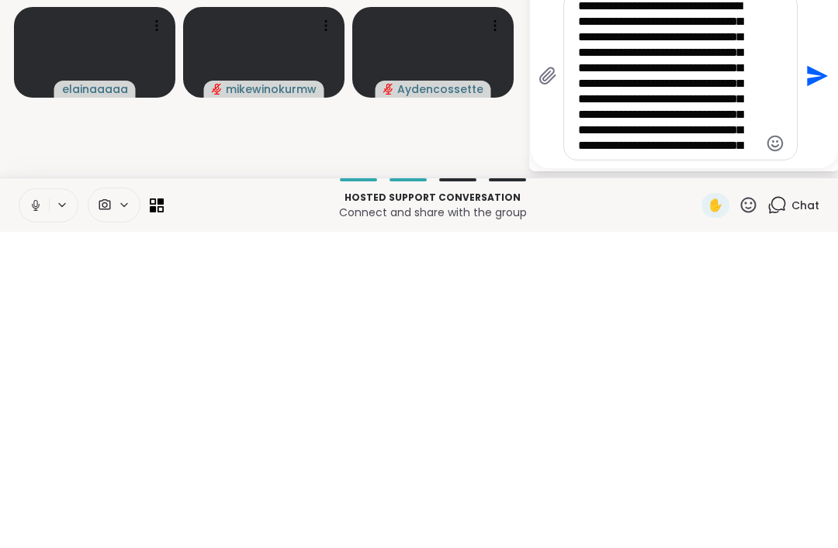
click at [805, 380] on icon "Send" at bounding box center [815, 392] width 25 height 25
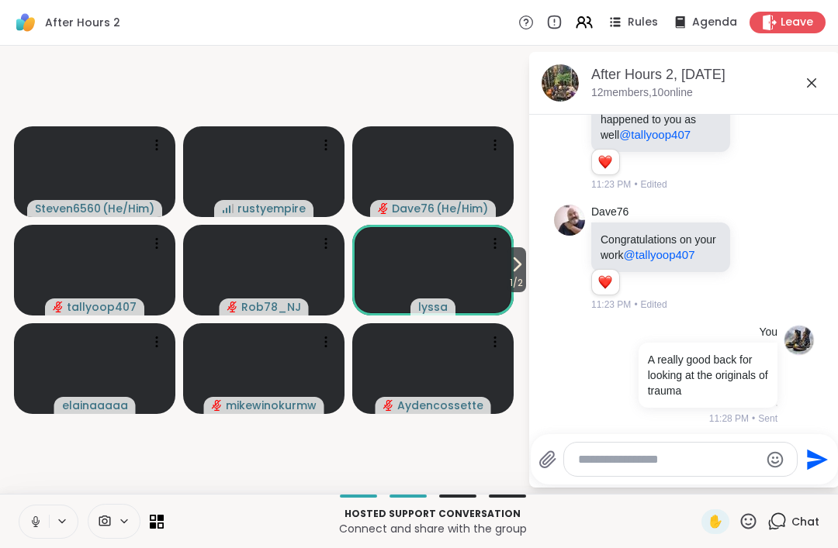
scroll to position [2013, 0]
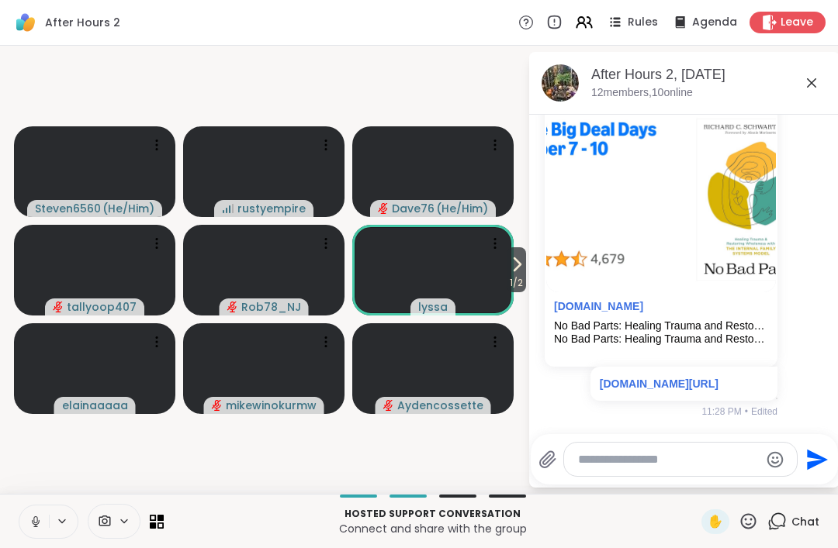
click at [815, 532] on div "Chat" at bounding box center [793, 522] width 52 height 25
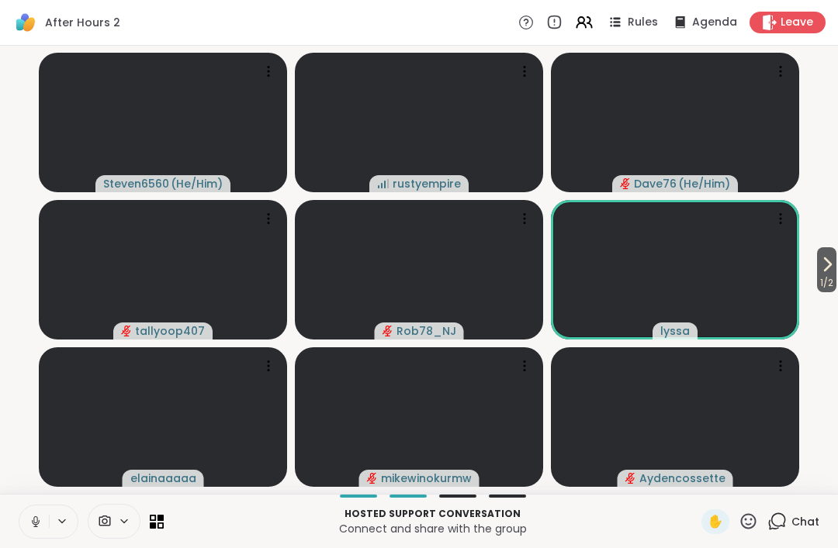
click at [805, 511] on div "Chat" at bounding box center [793, 522] width 52 height 25
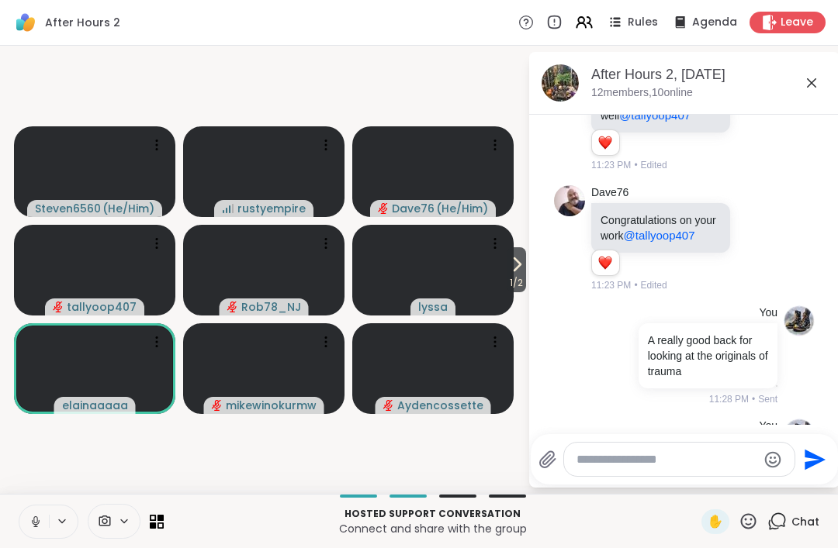
scroll to position [1299, 0]
click at [750, 528] on icon at bounding box center [748, 521] width 19 height 19
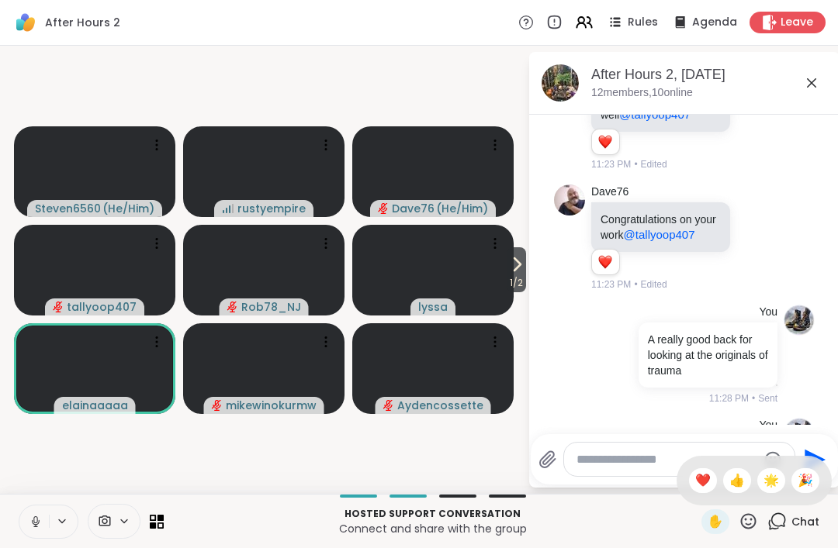
click at [698, 479] on span "❤️" at bounding box center [703, 481] width 16 height 19
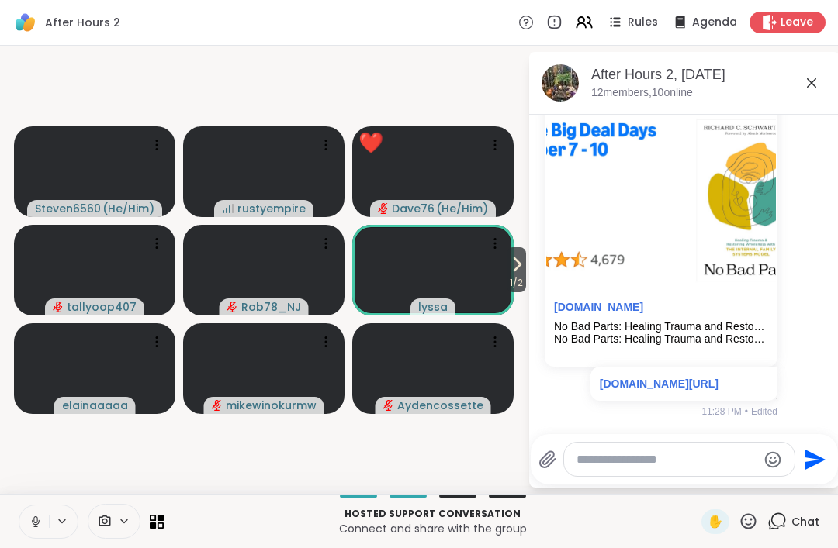
scroll to position [2162, 0]
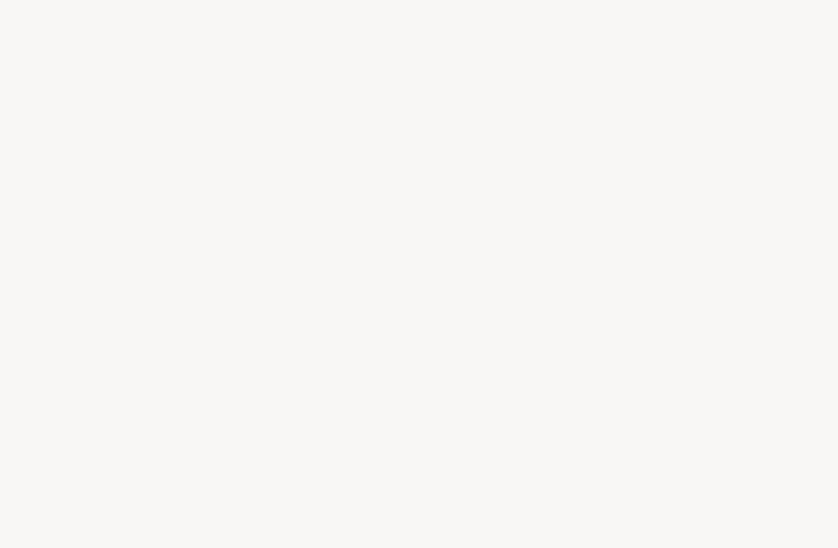
click at [668, 425] on div at bounding box center [419, 274] width 838 height 548
